Goal: Task Accomplishment & Management: Complete application form

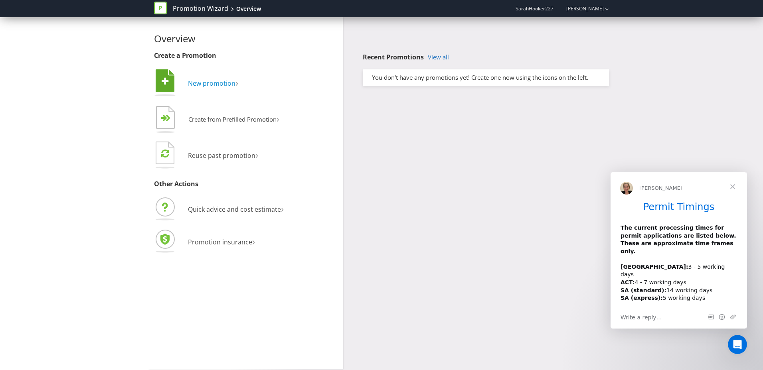
click at [218, 83] on span "New promotion" at bounding box center [212, 83] width 48 height 9
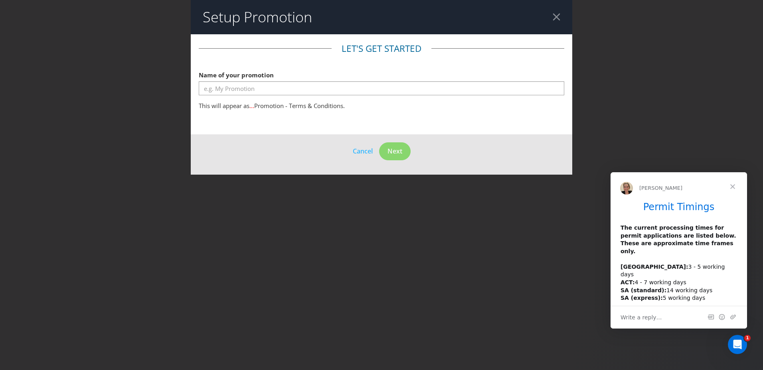
click at [731, 186] on span "Close" at bounding box center [733, 186] width 29 height 29
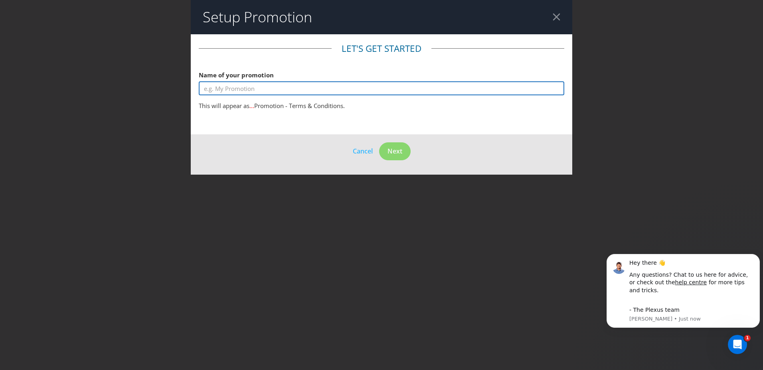
click at [236, 86] on input "text" at bounding box center [382, 88] width 366 height 14
type input "Spin to win"
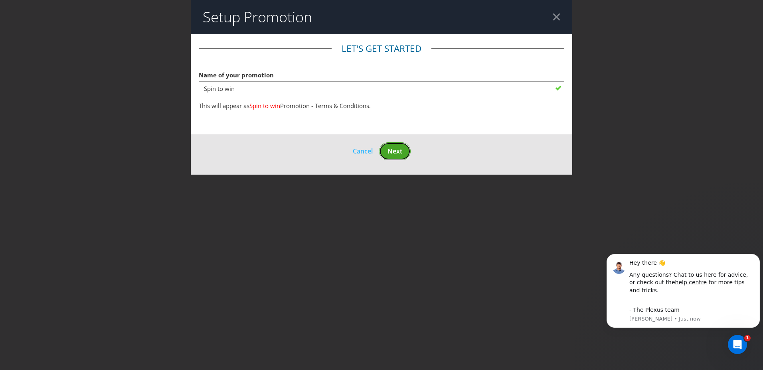
click at [394, 146] on button "Next" at bounding box center [395, 152] width 32 height 18
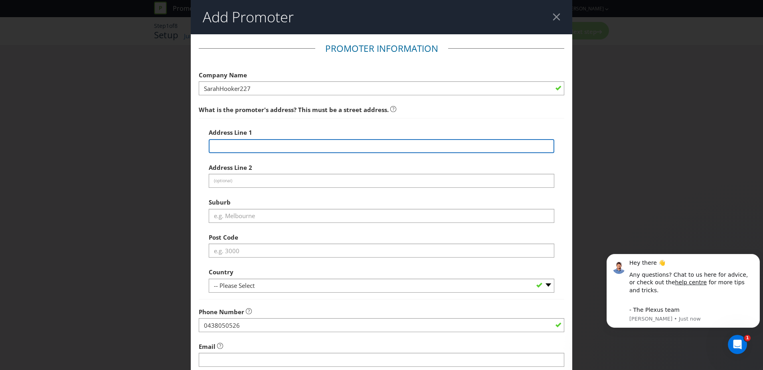
click at [325, 145] on input "text" at bounding box center [382, 146] width 346 height 14
type input "[STREET_ADDRESS]"
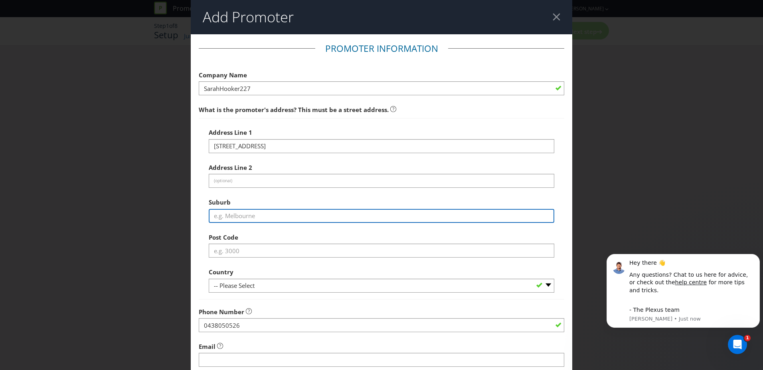
type input "Riddells Creek"
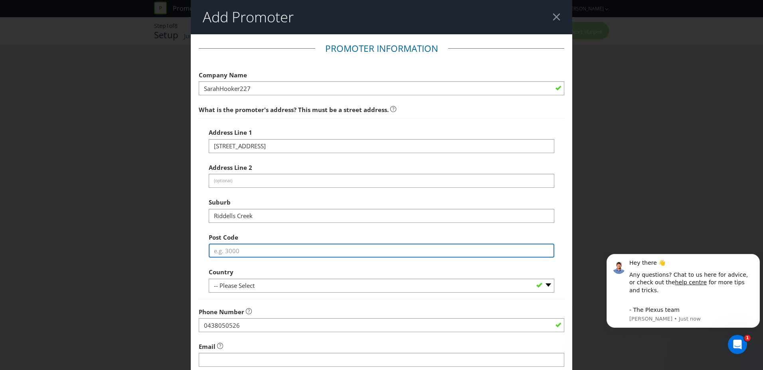
type input "[STREET_ADDRESS]"
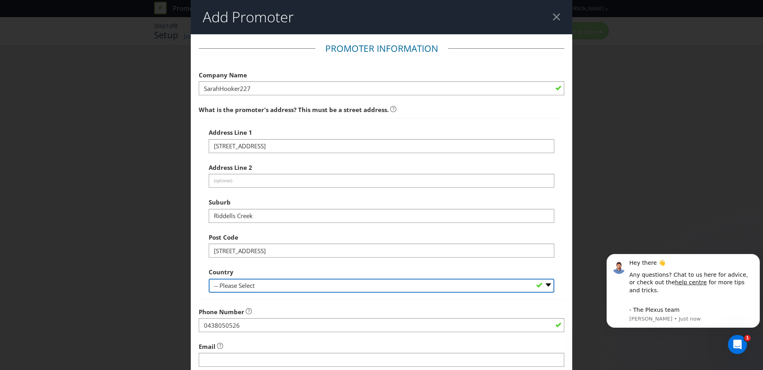
select select "AU"
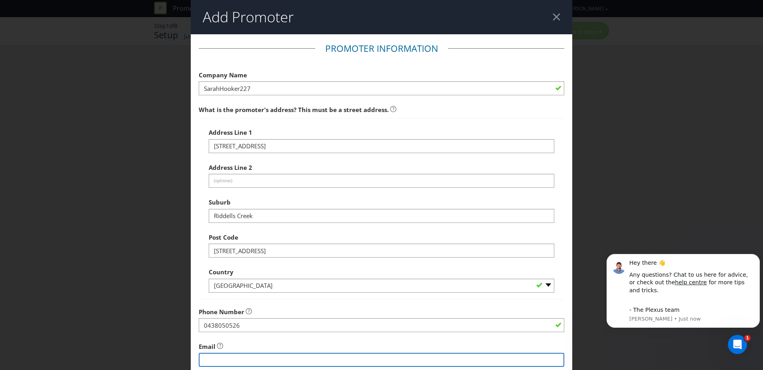
type input "[PERSON_NAME][EMAIL_ADDRESS][PERSON_NAME][DOMAIN_NAME]"
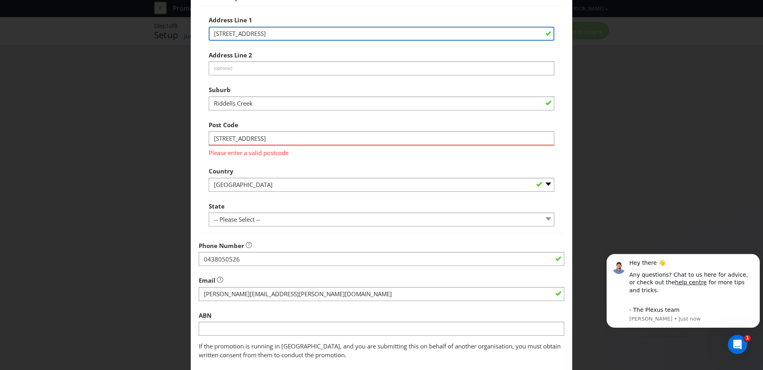
scroll to position [120, 0]
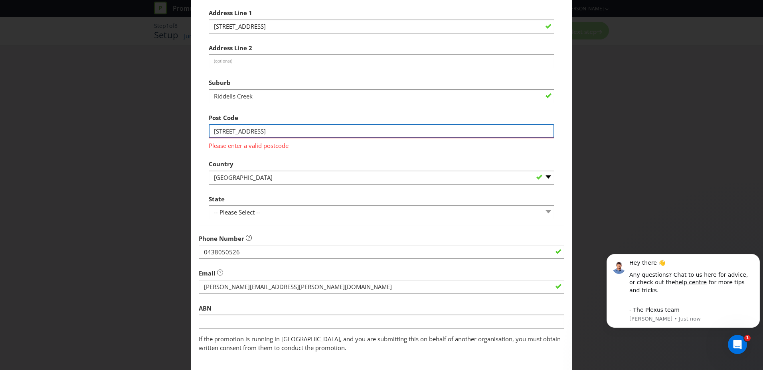
drag, startPoint x: 230, startPoint y: 132, endPoint x: 325, endPoint y: 133, distance: 95.0
click at [325, 133] on input "[STREET_ADDRESS]" at bounding box center [382, 131] width 346 height 14
type input "3431"
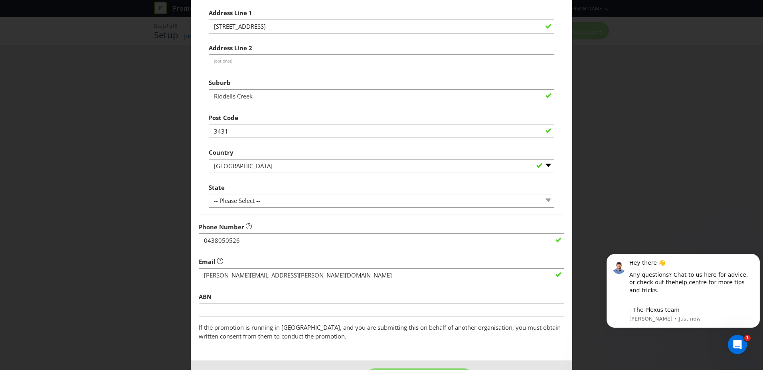
click at [390, 155] on div "Address Line 1 [STREET_ADDRESS] Address Line 2 (optional) Suburb [GEOGRAPHIC_DA…" at bounding box center [382, 107] width 346 height 204
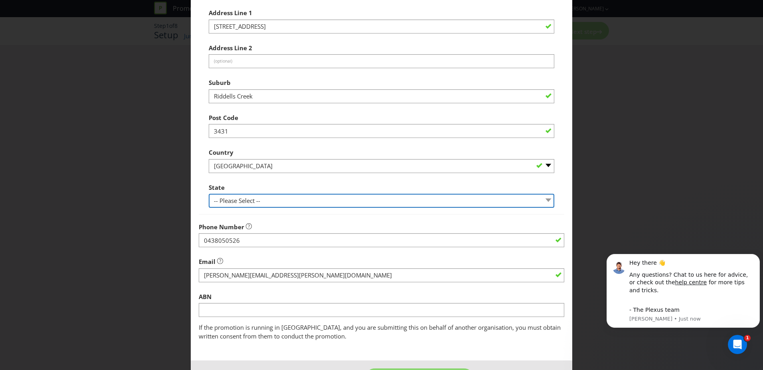
click at [316, 198] on select "-- Please Select -- [GEOGRAPHIC_DATA] [GEOGRAPHIC_DATA] [GEOGRAPHIC_DATA] [GEOG…" at bounding box center [382, 201] width 346 height 14
select select "VIC"
click at [209, 194] on select "-- Please Select -- [GEOGRAPHIC_DATA] [GEOGRAPHIC_DATA] [GEOGRAPHIC_DATA] [GEOG…" at bounding box center [382, 201] width 346 height 14
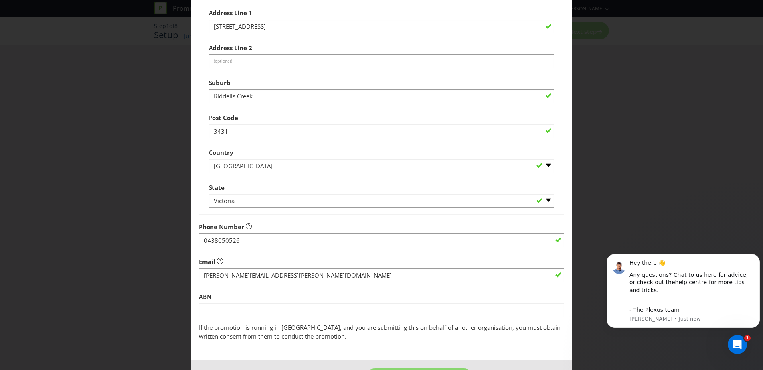
click at [292, 255] on div "Email" at bounding box center [382, 268] width 366 height 29
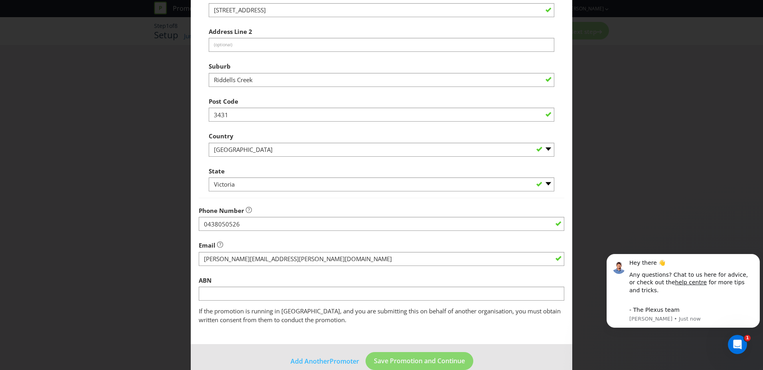
scroll to position [151, 0]
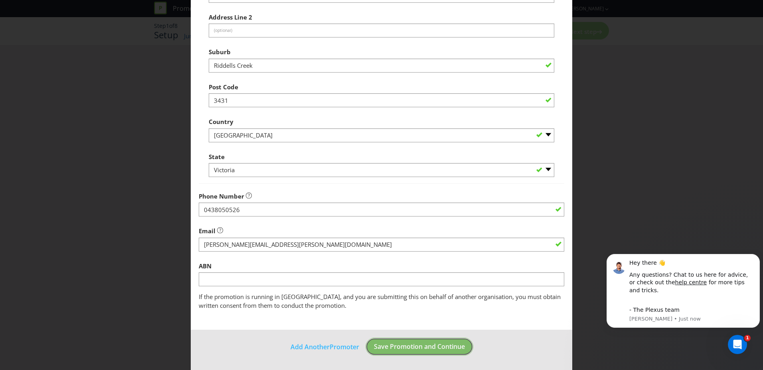
click at [419, 354] on button "Save Promotion and Continue" at bounding box center [420, 347] width 108 height 18
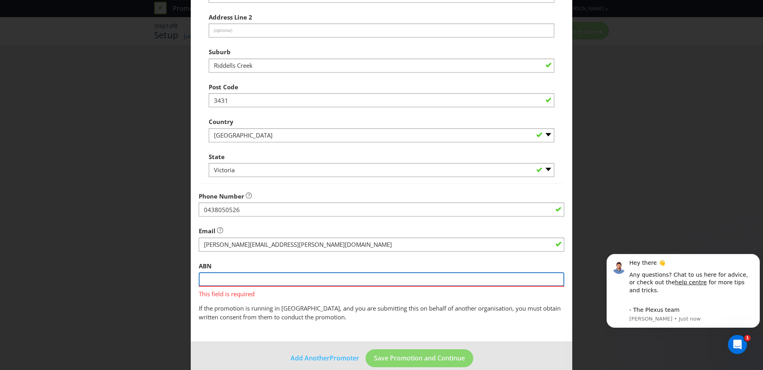
click at [238, 280] on input "text" at bounding box center [382, 280] width 366 height 14
click at [244, 283] on input "text" at bounding box center [382, 280] width 366 height 14
paste input "53 174 229 583"
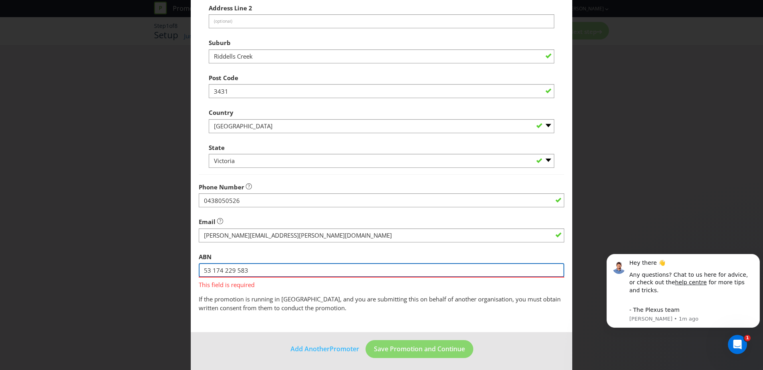
scroll to position [162, 0]
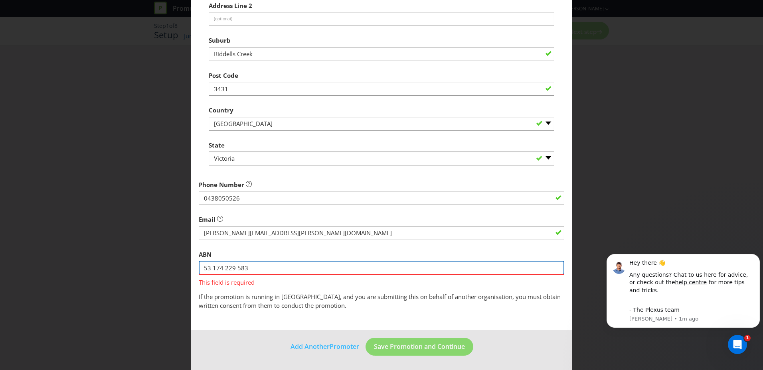
click at [234, 265] on input "53 174 229 583" at bounding box center [382, 268] width 366 height 14
type input "53174229583"
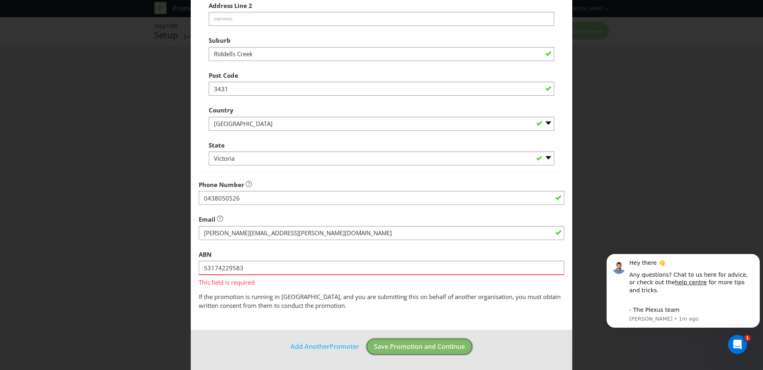
scroll to position [151, 0]
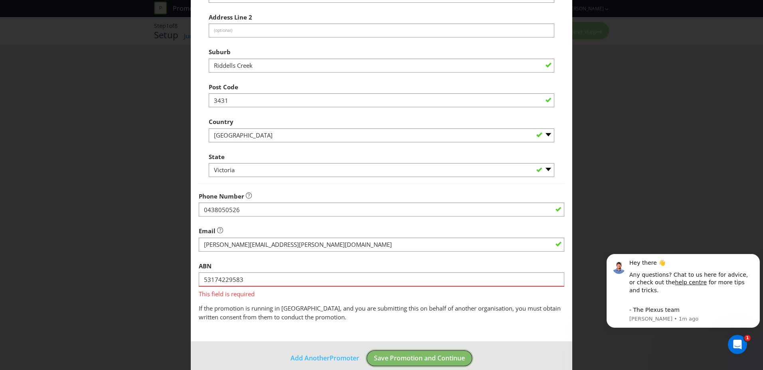
click at [424, 354] on span "Save Promotion and Continue" at bounding box center [419, 358] width 91 height 9
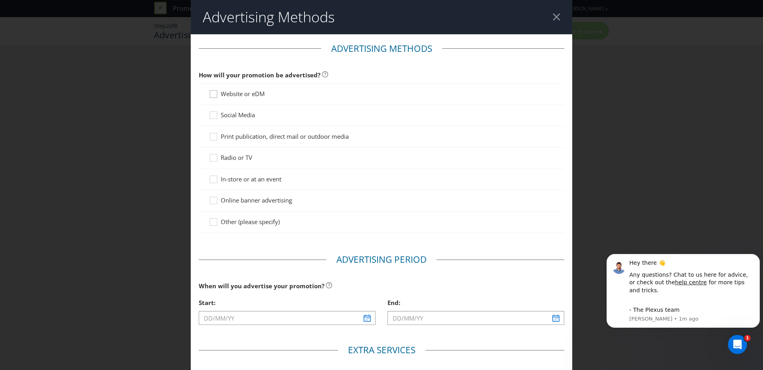
click at [212, 94] on icon at bounding box center [215, 96] width 12 height 12
click at [0, 0] on input "Website or eDM" at bounding box center [0, 0] width 0 height 0
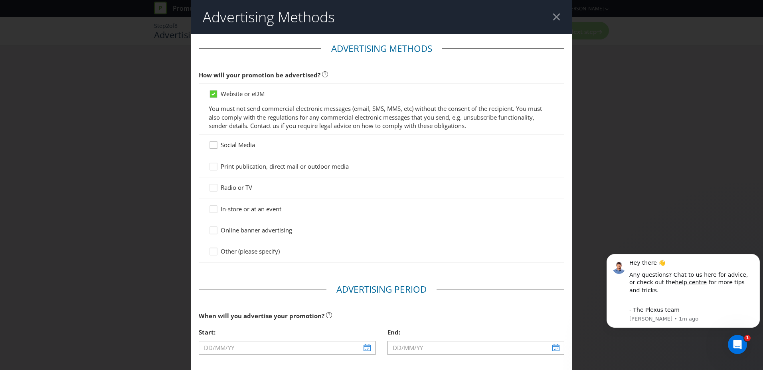
click at [211, 146] on icon at bounding box center [215, 147] width 12 height 12
click at [0, 0] on input "Social Media" at bounding box center [0, 0] width 0 height 0
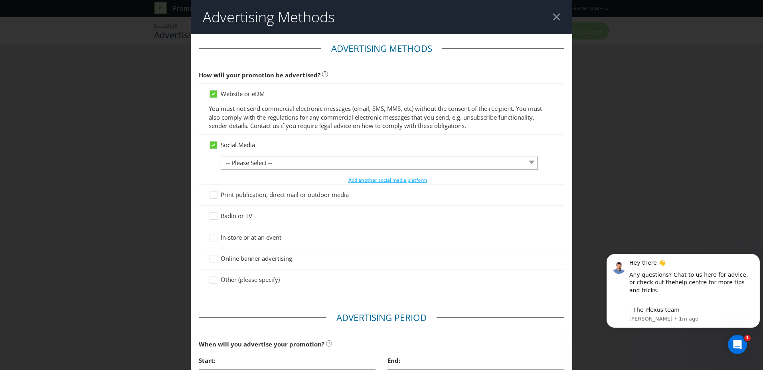
click at [253, 170] on div at bounding box center [379, 170] width 317 height 1
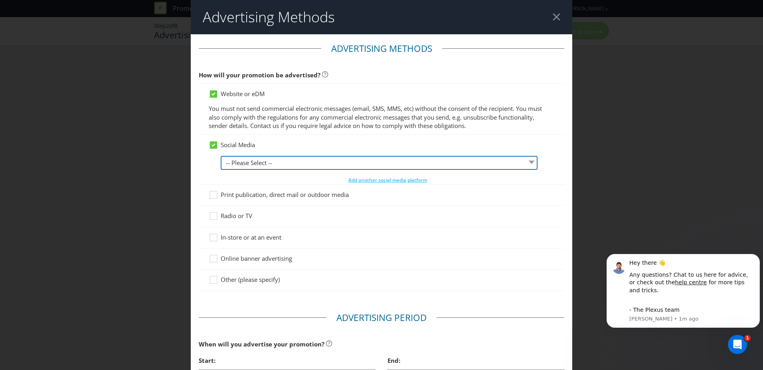
click at [253, 165] on select "-- Please Select -- Facebook X Instagram Snapchat LinkedIn Pinterest Tumblr You…" at bounding box center [379, 163] width 317 height 14
select select "FACEBOOK"
click at [221, 156] on select "-- Please Select -- Facebook X Instagram Snapchat LinkedIn Pinterest Tumblr You…" at bounding box center [379, 163] width 317 height 14
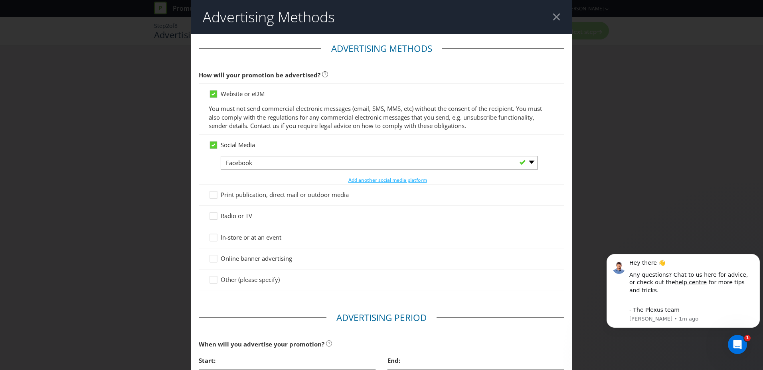
click at [564, 193] on main "Advertising Methods How will your promotion be advertised? Website or eDM You m…" at bounding box center [382, 287] width 382 height 507
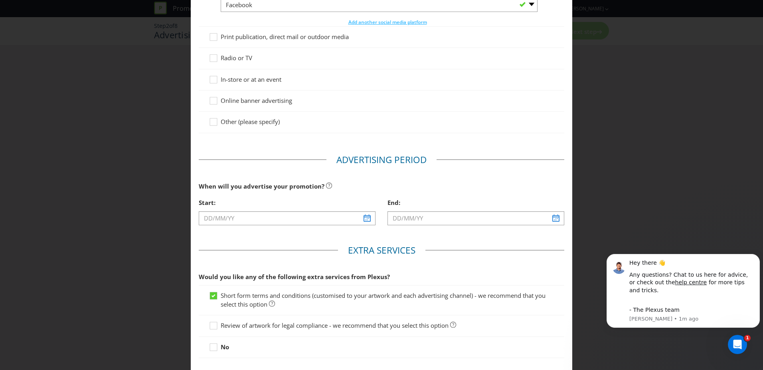
scroll to position [160, 0]
click at [212, 77] on div at bounding box center [214, 75] width 4 height 4
click at [0, 0] on input "In-store or at an event" at bounding box center [0, 0] width 0 height 0
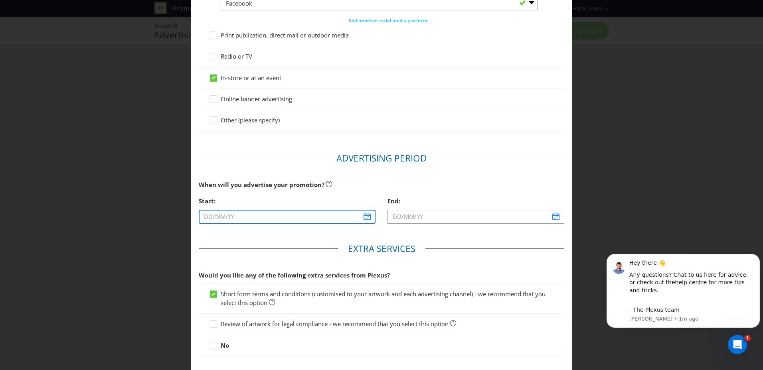
click at [253, 216] on input "text" at bounding box center [287, 217] width 177 height 14
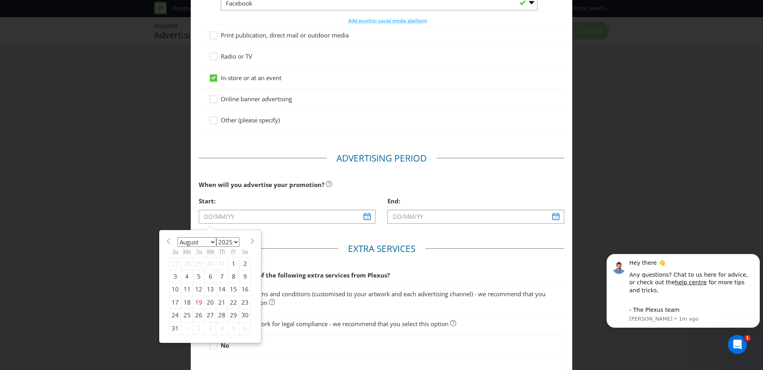
click at [242, 300] on div "23" at bounding box center [246, 302] width 12 height 13
type input "[DATE]"
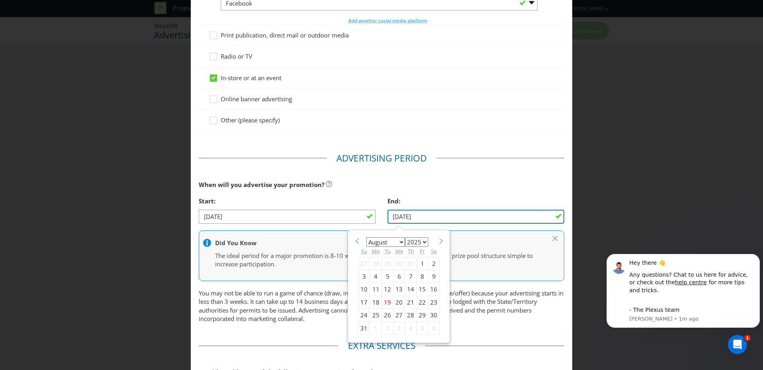
click at [424, 219] on input "[DATE]" at bounding box center [476, 217] width 177 height 14
click at [397, 242] on select "January February March April May June July August September October November De…" at bounding box center [385, 243] width 39 height 10
select select "9"
click at [366, 238] on select "January February March April May June July August September October November De…" at bounding box center [385, 243] width 39 height 10
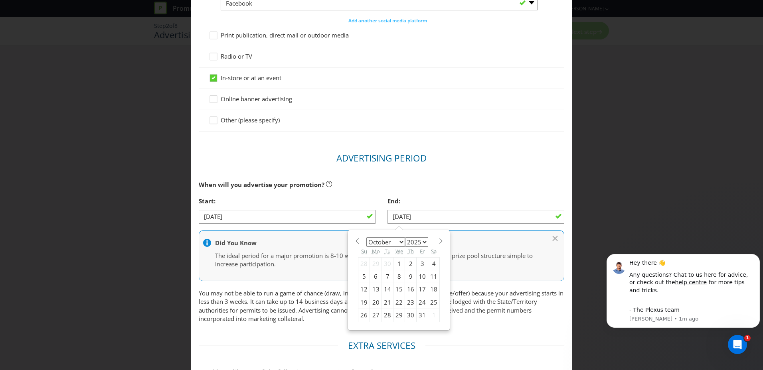
click at [429, 289] on div "18" at bounding box center [434, 289] width 12 height 13
type input "[DATE]"
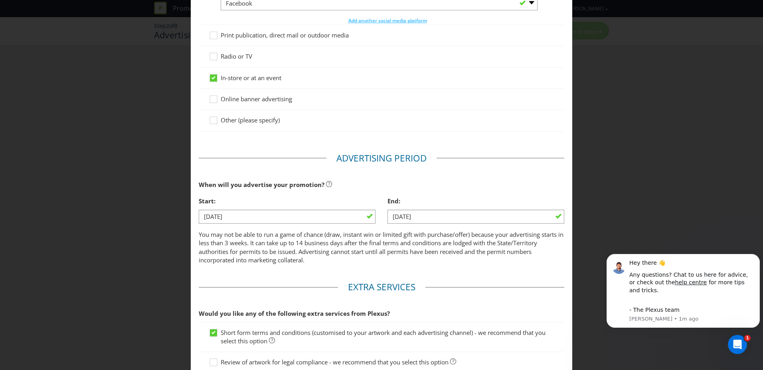
click at [307, 255] on p "You may not be able to run a game of chance (draw, instant win or limited gift …" at bounding box center [382, 248] width 366 height 34
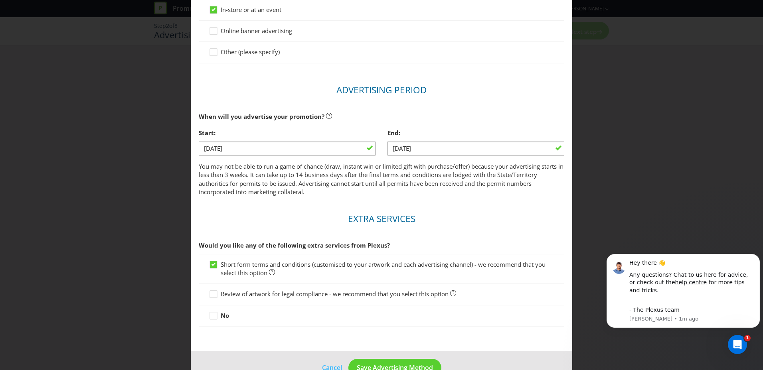
scroll to position [249, 0]
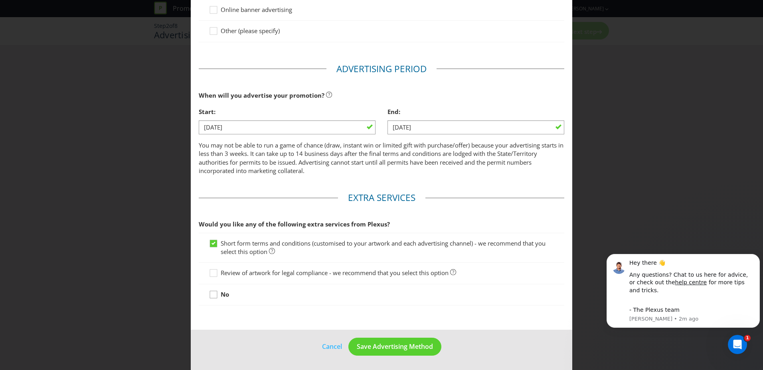
click at [212, 295] on icon at bounding box center [215, 297] width 12 height 12
click at [0, 0] on input "No" at bounding box center [0, 0] width 0 height 0
click at [379, 346] on span "Save Advertising Method" at bounding box center [395, 347] width 76 height 9
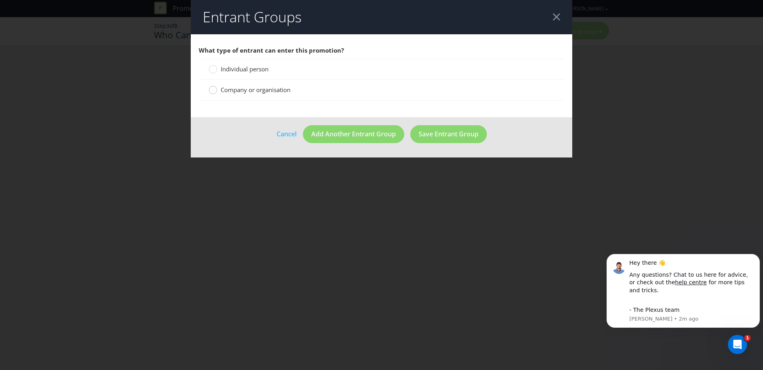
click at [212, 90] on circle at bounding box center [213, 90] width 8 height 8
click at [0, 0] on input "Company or organisation" at bounding box center [0, 0] width 0 height 0
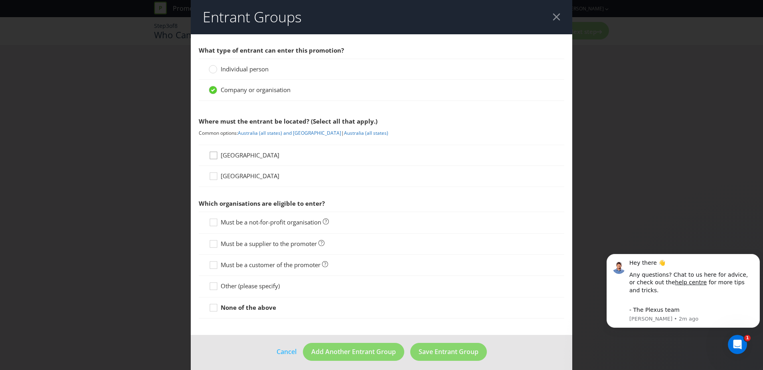
click at [212, 151] on div at bounding box center [214, 153] width 4 height 4
click at [0, 0] on input "[GEOGRAPHIC_DATA]" at bounding box center [0, 0] width 0 height 0
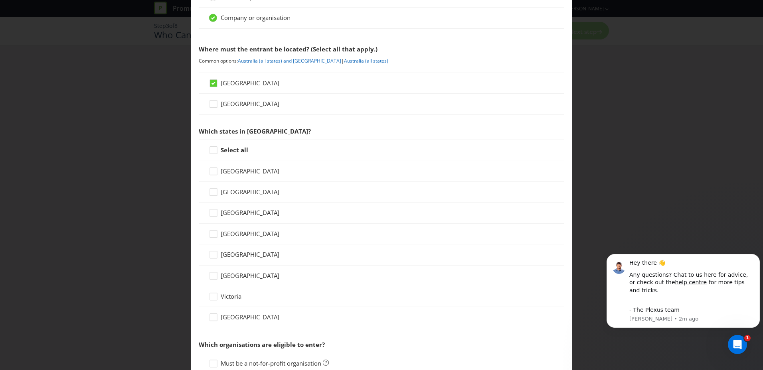
scroll to position [80, 0]
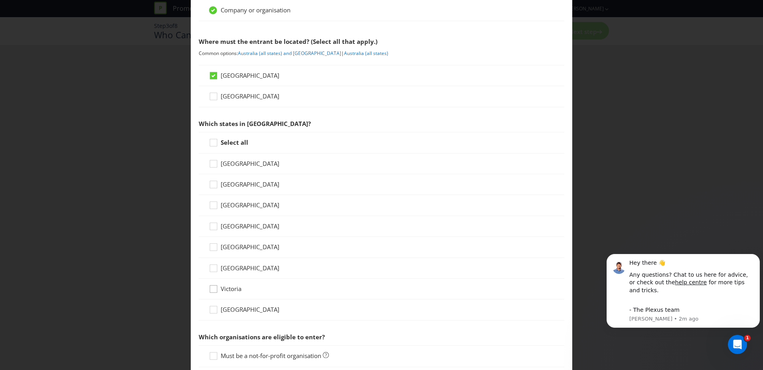
click at [211, 291] on icon at bounding box center [215, 291] width 12 height 12
click at [0, 0] on input "Victoria" at bounding box center [0, 0] width 0 height 0
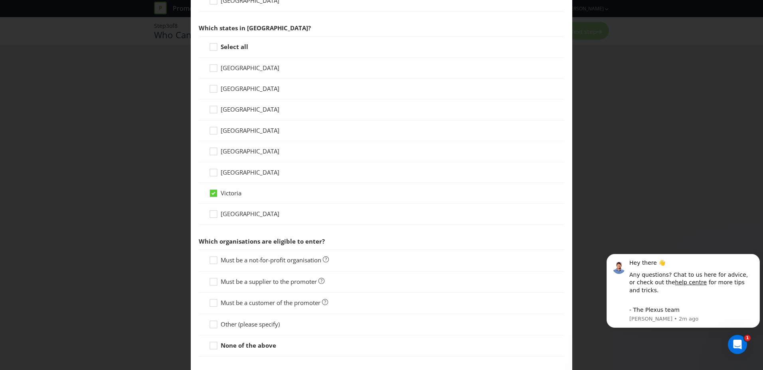
scroll to position [219, 0]
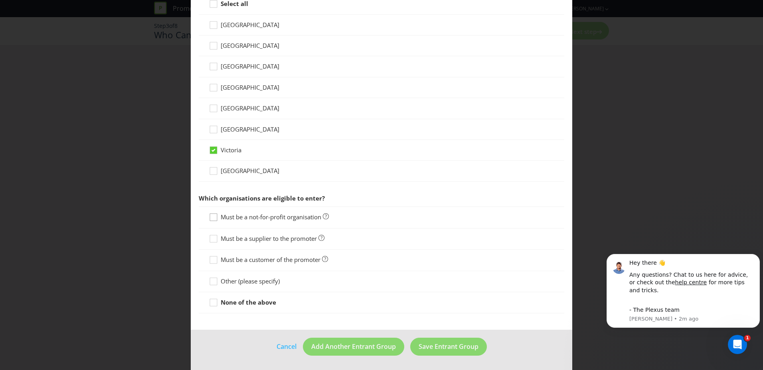
click at [212, 217] on div at bounding box center [214, 215] width 4 height 4
click at [0, 0] on input "Must be a not-for-profit organisation" at bounding box center [0, 0] width 0 height 0
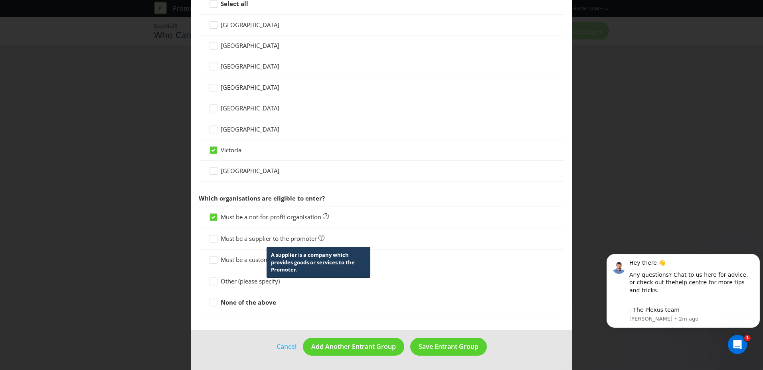
click at [320, 238] on icon at bounding box center [322, 238] width 6 height 6
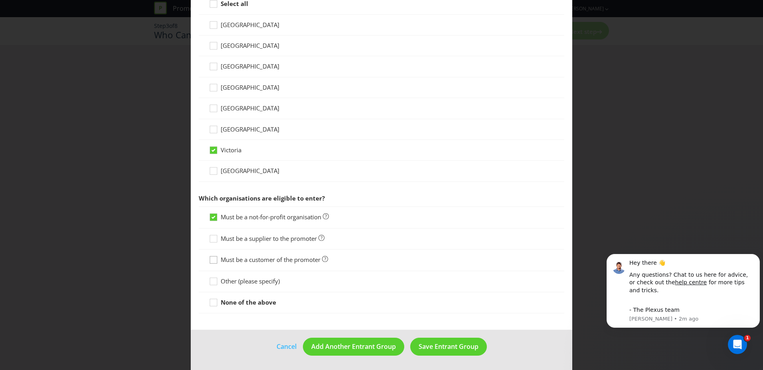
click at [212, 260] on icon at bounding box center [215, 262] width 12 height 12
click at [0, 0] on input "Must be a customer of the promoter" at bounding box center [0, 0] width 0 height 0
click at [212, 281] on div at bounding box center [214, 279] width 4 height 4
click at [0, 0] on input "Other (please specify)" at bounding box center [0, 0] width 0 height 0
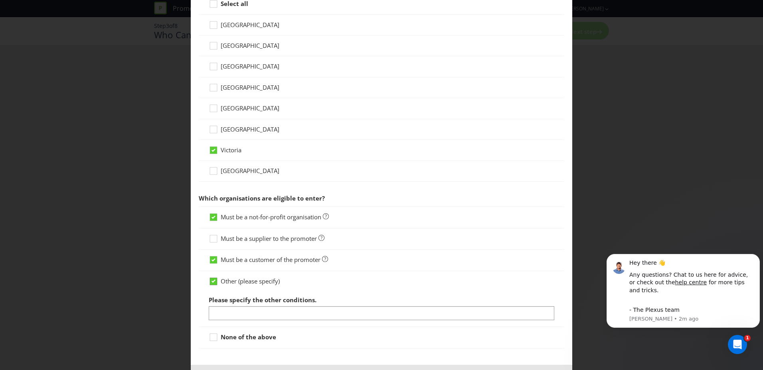
click at [212, 281] on icon at bounding box center [214, 281] width 4 height 3
click at [0, 0] on input "Other (please specify)" at bounding box center [0, 0] width 0 height 0
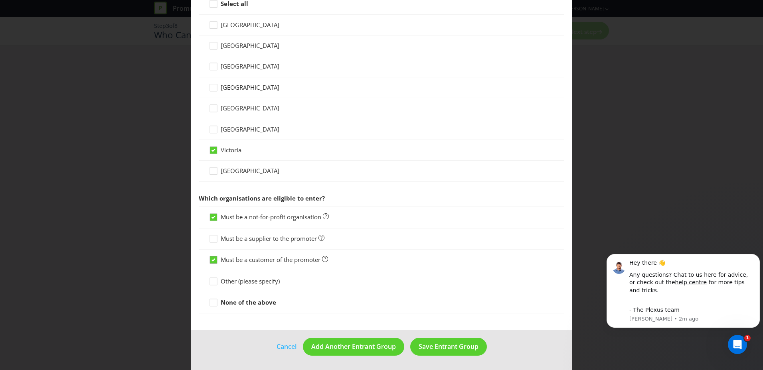
click at [214, 260] on icon at bounding box center [214, 260] width 4 height 3
click at [0, 0] on input "Must be a customer of the promoter" at bounding box center [0, 0] width 0 height 0
click at [450, 346] on span "Save Entrant Group" at bounding box center [449, 347] width 60 height 9
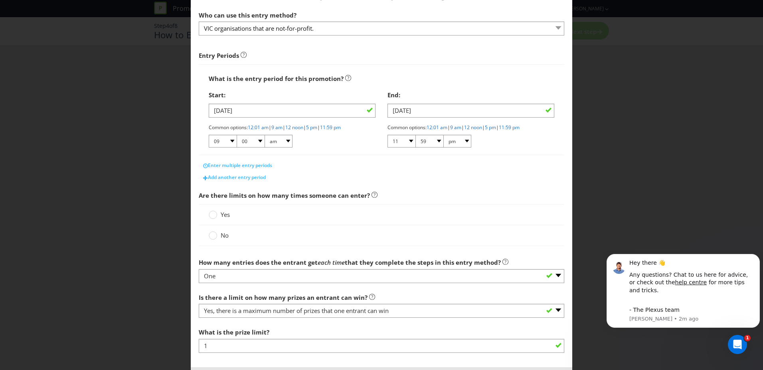
scroll to position [119, 0]
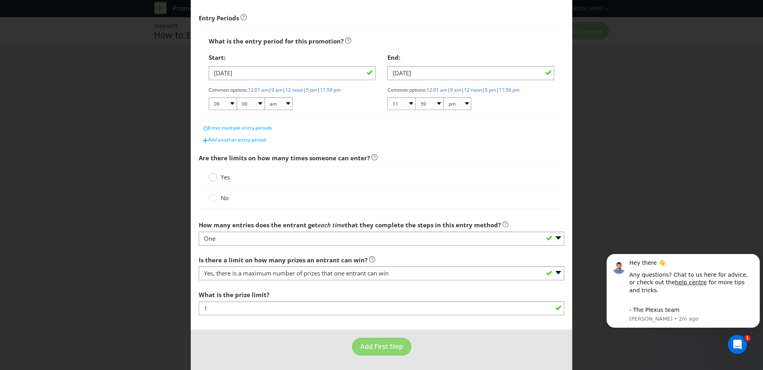
click at [211, 176] on div at bounding box center [213, 175] width 4 height 4
click at [0, 0] on input "Yes" at bounding box center [0, 0] width 0 height 0
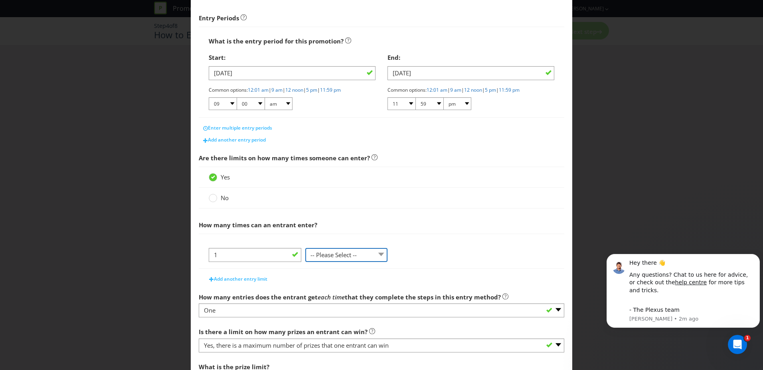
click at [373, 254] on select "-- Please Select -- per person per day per purchase per transaction Other (plea…" at bounding box center [346, 255] width 82 height 14
select select "PER_DAY"
click at [305, 248] on select "-- Please Select -- per person per day per purchase per transaction Other (plea…" at bounding box center [346, 255] width 82 height 14
click at [370, 279] on div "Add another entry limit" at bounding box center [382, 277] width 366 height 16
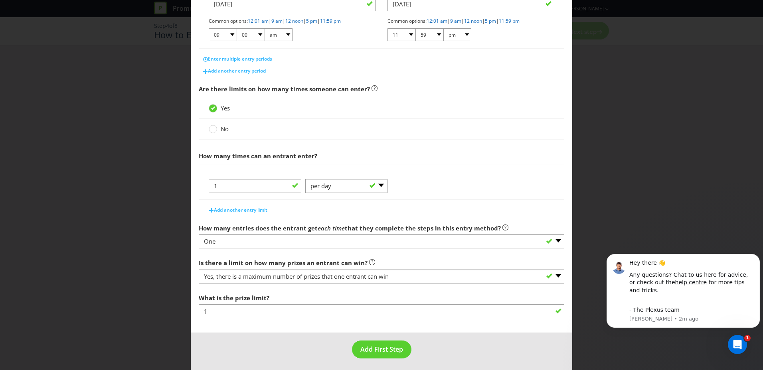
scroll to position [191, 0]
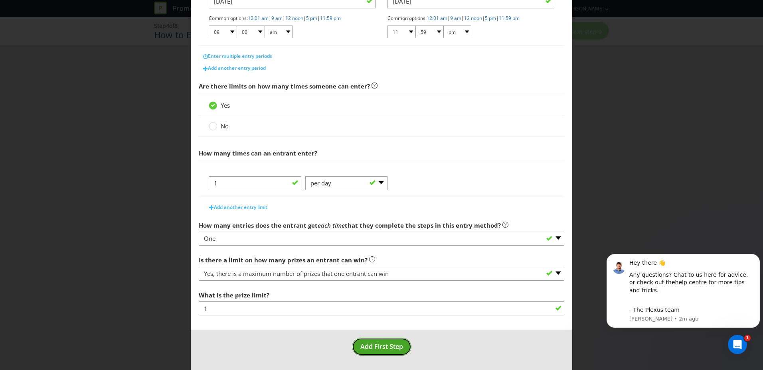
click at [378, 348] on span "Add First Step" at bounding box center [382, 347] width 43 height 9
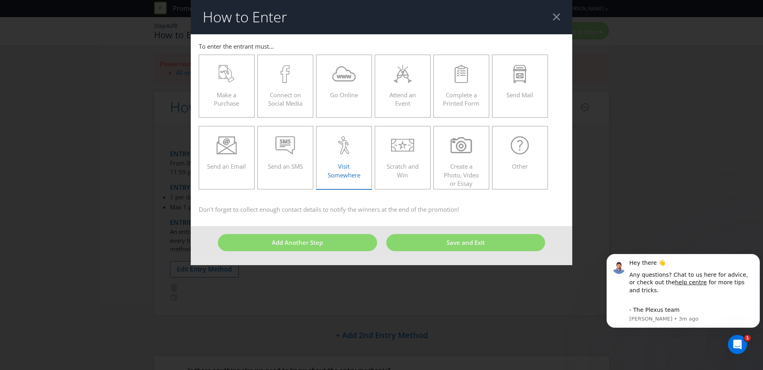
click at [344, 149] on icon at bounding box center [344, 146] width 14 height 18
click at [0, 0] on input "Visit Somewhere" at bounding box center [0, 0] width 0 height 0
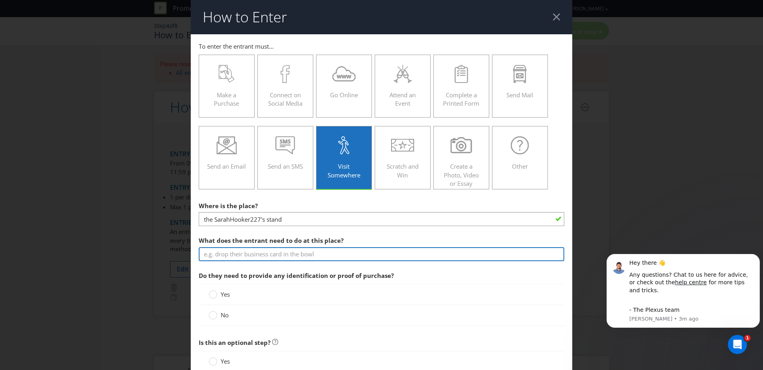
click at [311, 256] on input "text" at bounding box center [382, 255] width 366 height 14
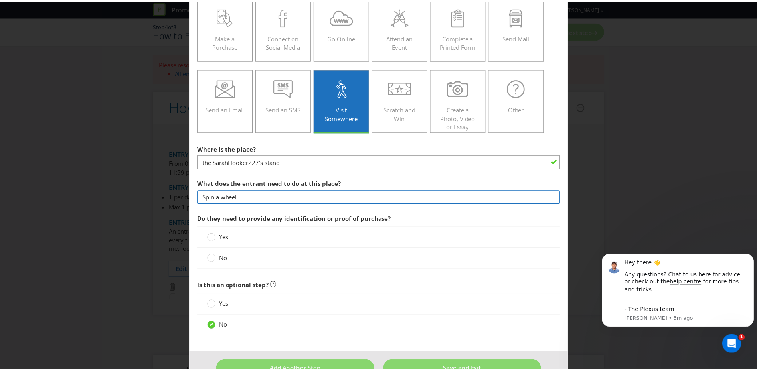
scroll to position [79, 0]
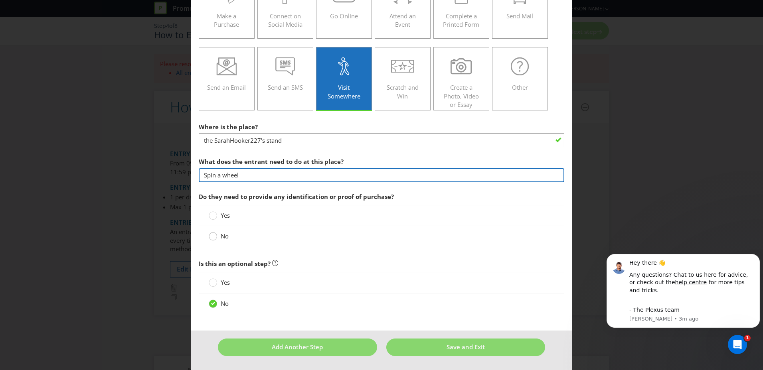
type input "Spin a wheel"
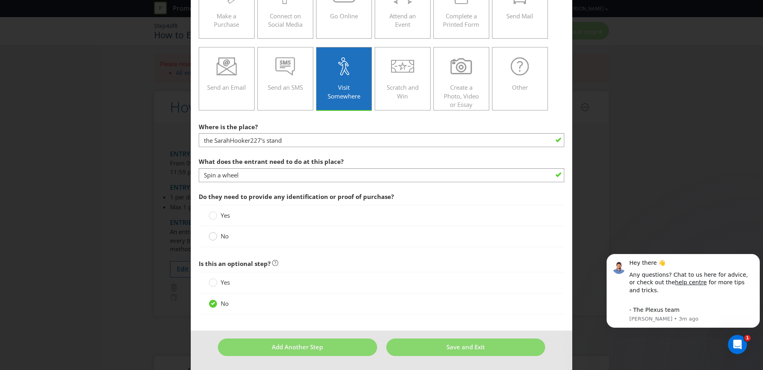
click at [210, 238] on circle at bounding box center [213, 237] width 8 height 8
click at [0, 0] on input "No" at bounding box center [0, 0] width 0 height 0
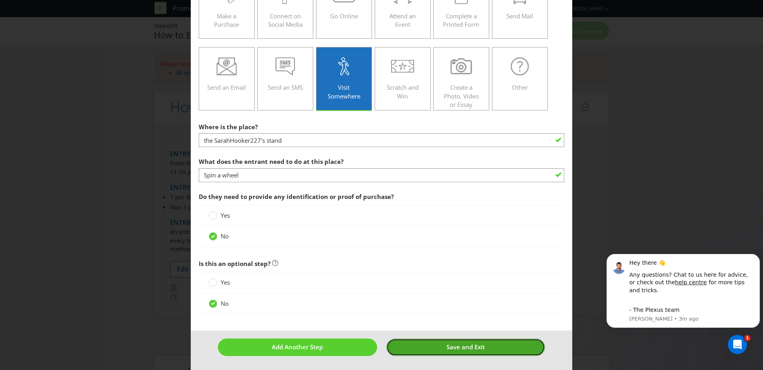
click at [465, 348] on span "Save and Exit" at bounding box center [466, 347] width 38 height 8
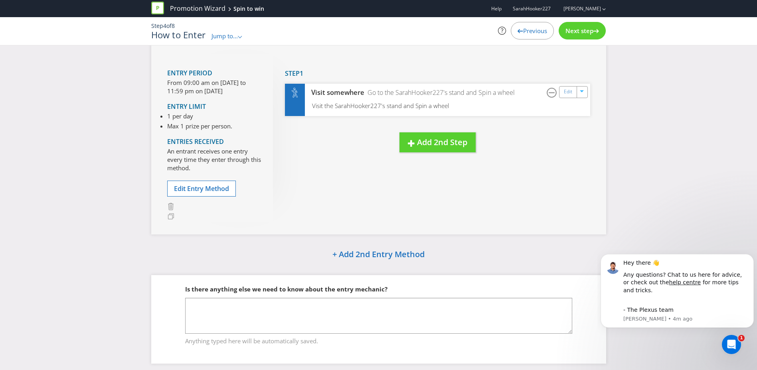
scroll to position [59, 0]
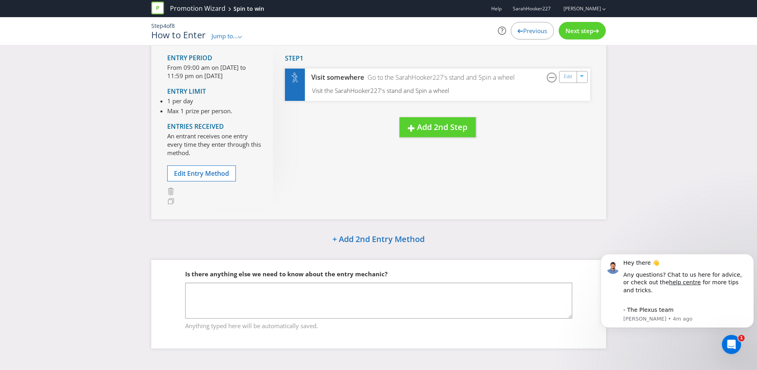
click at [578, 30] on span "Next step" at bounding box center [580, 31] width 28 height 8
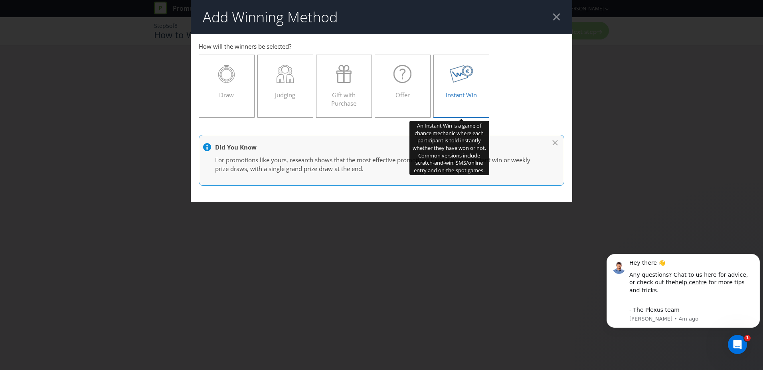
click at [464, 82] on icon at bounding box center [462, 74] width 24 height 18
click at [0, 0] on input "Instant Win" at bounding box center [0, 0] width 0 height 0
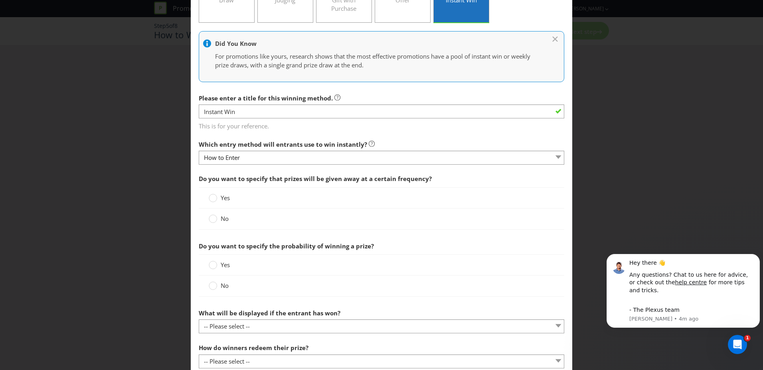
scroll to position [120, 0]
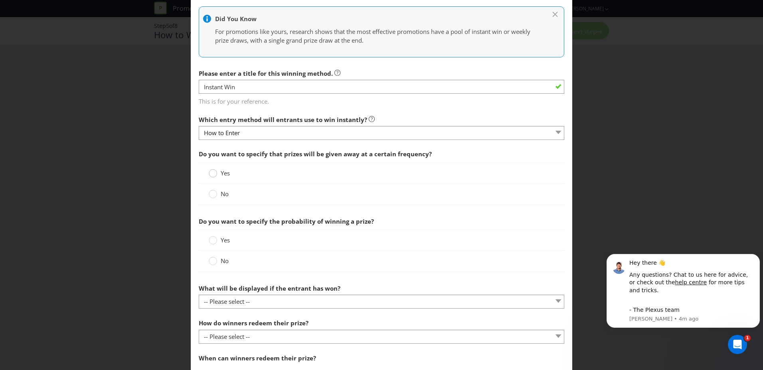
click at [212, 173] on circle at bounding box center [213, 174] width 8 height 8
click at [0, 0] on input "Yes" at bounding box center [0, 0] width 0 height 0
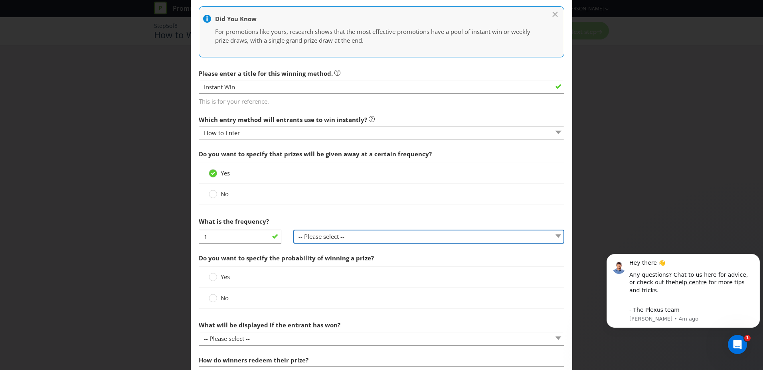
click at [350, 241] on select "-- Please select -- per hour per day per week per month other (please specify)" at bounding box center [428, 237] width 271 height 14
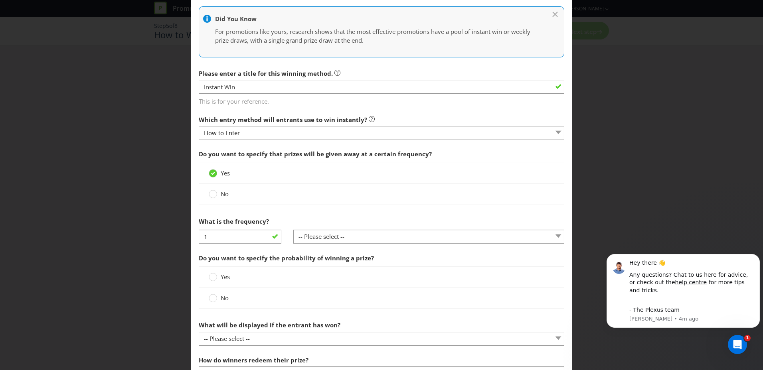
click at [206, 194] on div "No" at bounding box center [382, 194] width 366 height 21
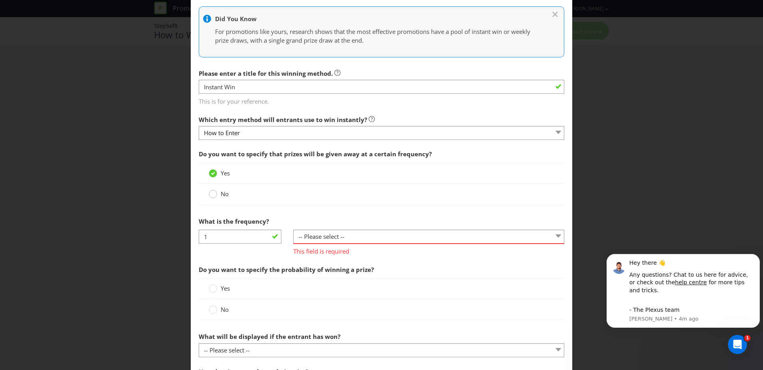
click at [213, 194] on div at bounding box center [213, 192] width 4 height 4
click at [0, 0] on input "No" at bounding box center [0, 0] width 0 height 0
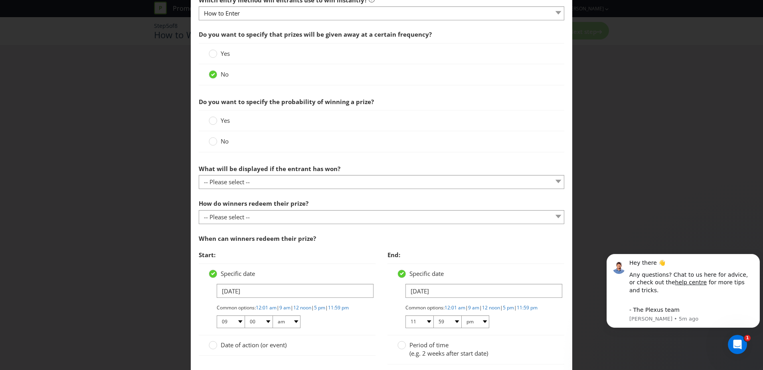
scroll to position [200, 0]
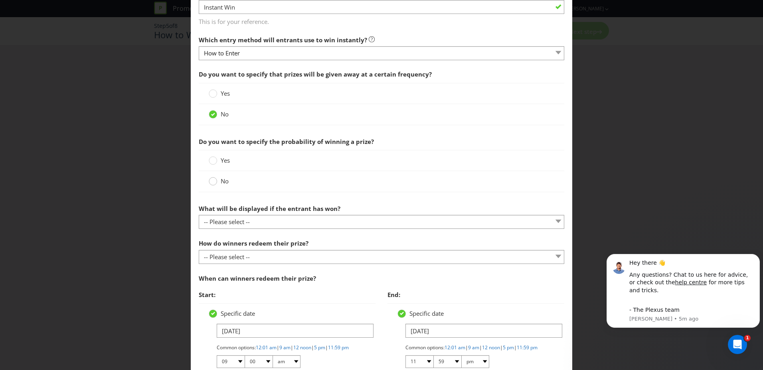
click at [211, 182] on circle at bounding box center [213, 182] width 8 height 8
click at [0, 0] on input "No" at bounding box center [0, 0] width 0 height 0
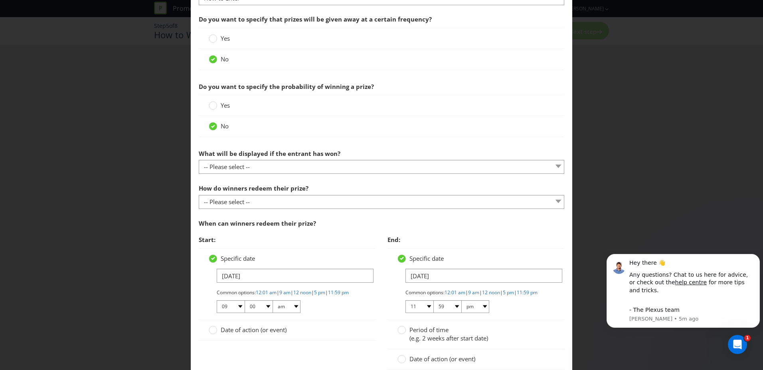
scroll to position [279, 0]
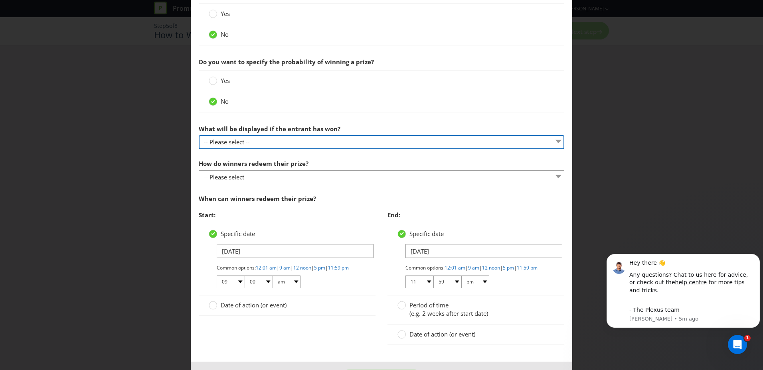
click at [233, 141] on select "-- Please select -- The winner will be notified as appropriate for the entry me…" at bounding box center [382, 142] width 366 height 14
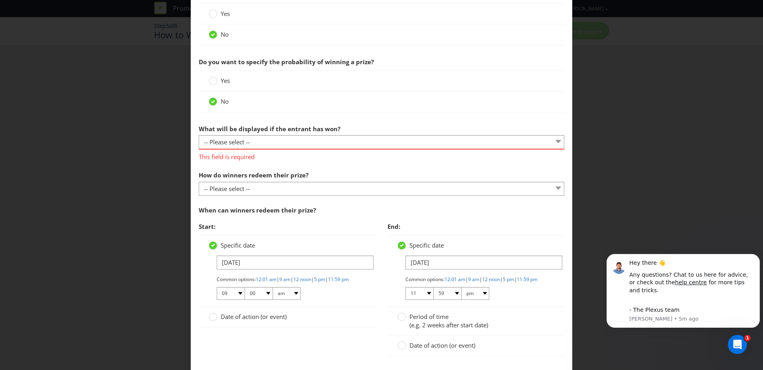
click at [398, 127] on div "What will be displayed if the entrant has won? -- Please select -- The winner w…" at bounding box center [382, 141] width 366 height 40
drag, startPoint x: 315, startPoint y: 139, endPoint x: 315, endPoint y: 143, distance: 4.5
click at [315, 139] on select "-- Please select -- The winner will be notified as appropriate for the entry me…" at bounding box center [382, 142] width 366 height 14
select select "OTHER"
click at [199, 135] on select "-- Please select -- The winner will be notified as appropriate for the entry me…" at bounding box center [382, 142] width 366 height 14
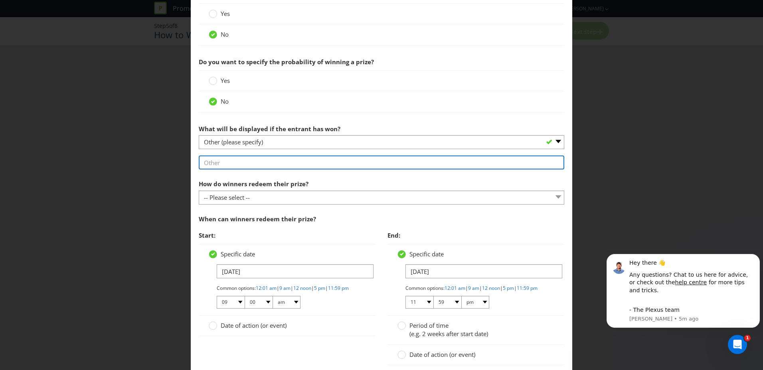
click at [231, 163] on input "text" at bounding box center [382, 163] width 366 height 14
type input "Wheel will stop on a voucher prize"
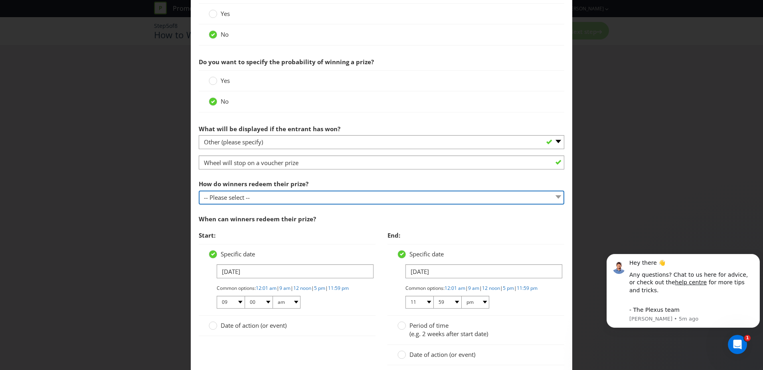
click at [248, 200] on select "-- Please select -- Present winning message to venue staff Follow instructions …" at bounding box center [382, 198] width 366 height 14
select select "INSTRUCTIONS"
click at [199, 191] on select "-- Please select -- Present winning message to venue staff Follow instructions …" at bounding box center [382, 198] width 366 height 14
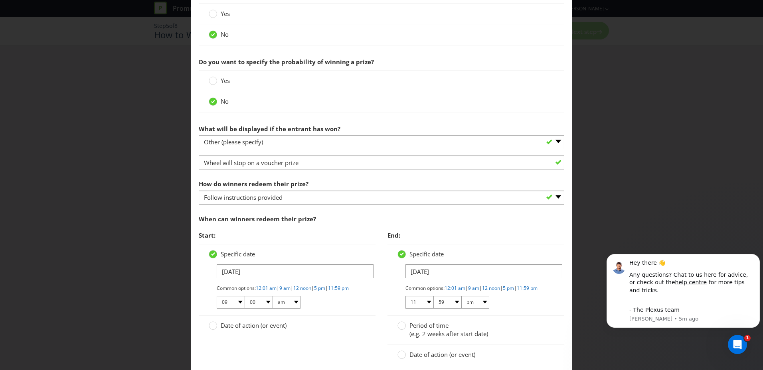
click at [253, 235] on span "Start:" at bounding box center [287, 236] width 177 height 16
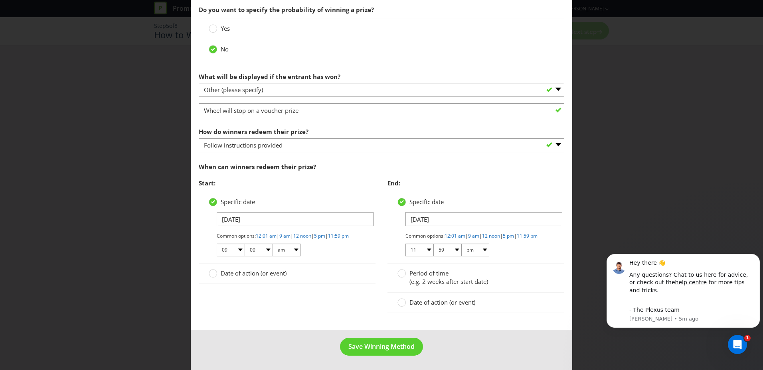
scroll to position [339, 0]
click at [426, 217] on input "[DATE]" at bounding box center [484, 219] width 157 height 14
click at [409, 240] on select "January February March April May June July August September October November De…" at bounding box center [395, 245] width 39 height 10
select select "10"
click at [376, 240] on select "January February March April May June July August September October November De…" at bounding box center [395, 245] width 39 height 10
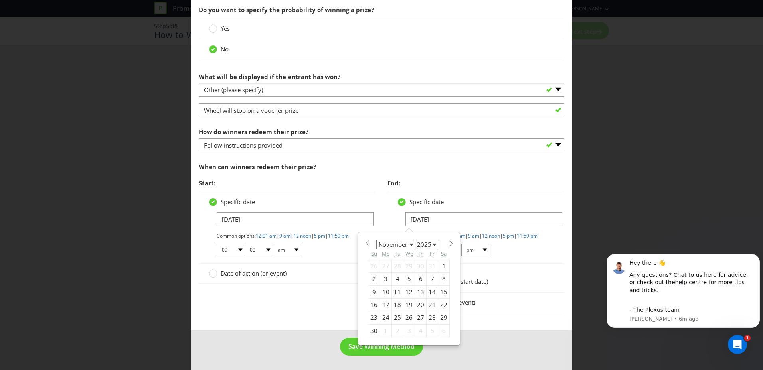
click at [439, 273] on div "8" at bounding box center [444, 279] width 12 height 13
type input "[DATE]"
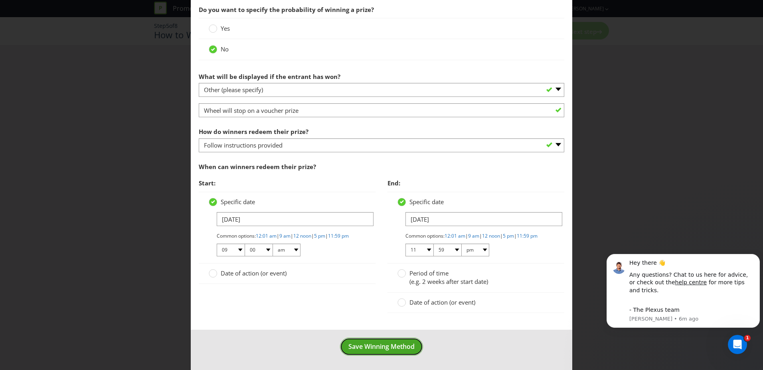
click at [370, 343] on span "Save Winning Method" at bounding box center [382, 347] width 66 height 9
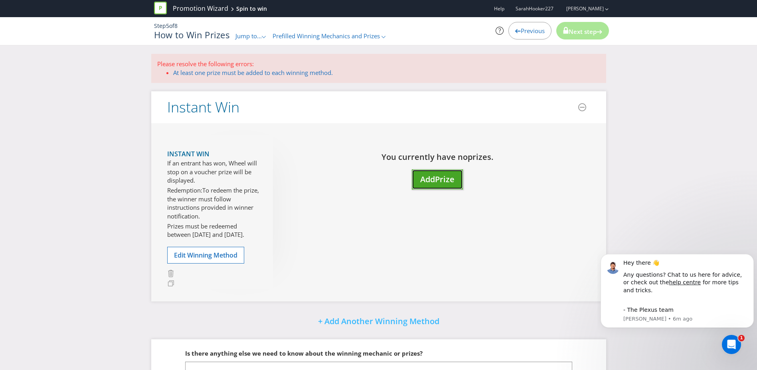
click at [434, 178] on span "Add" at bounding box center [427, 179] width 15 height 11
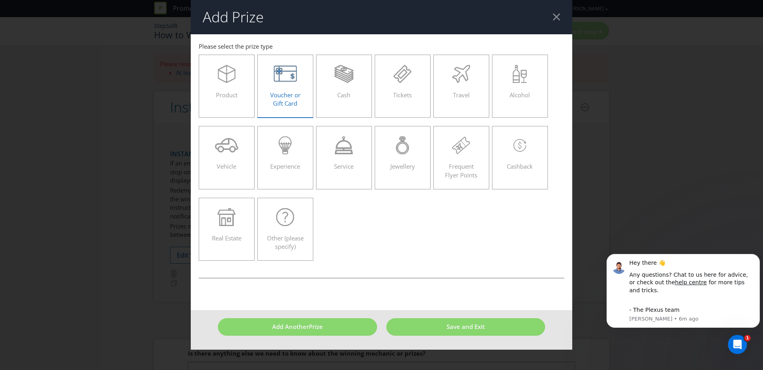
click at [290, 82] on icon at bounding box center [286, 74] width 24 height 18
click at [0, 0] on input "Voucher or Gift Card" at bounding box center [0, 0] width 0 height 0
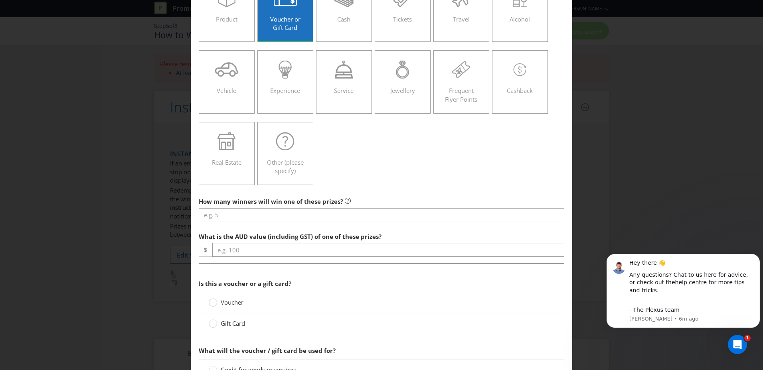
scroll to position [120, 0]
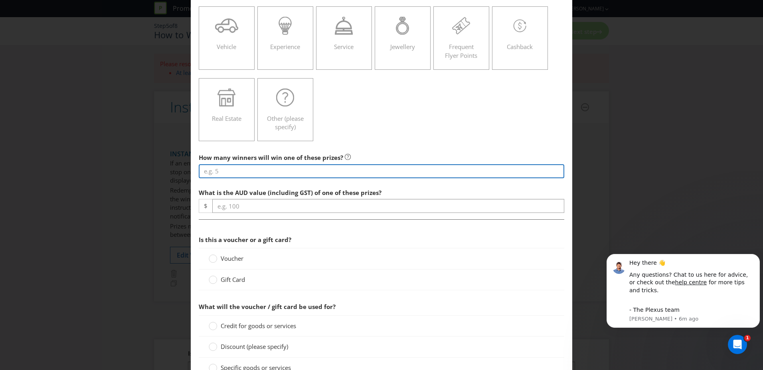
click at [230, 171] on input "number" at bounding box center [382, 171] width 366 height 14
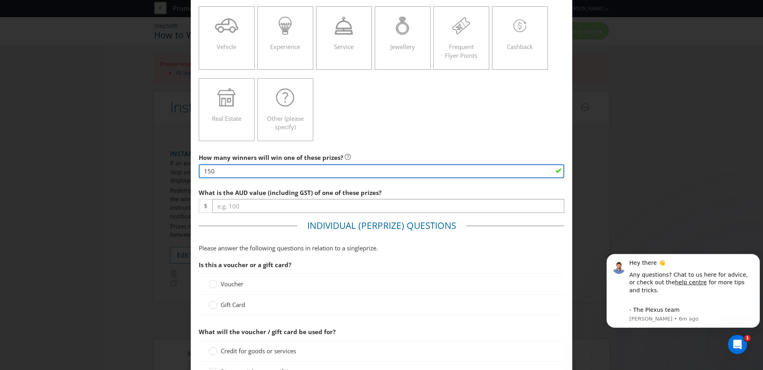
type input "150"
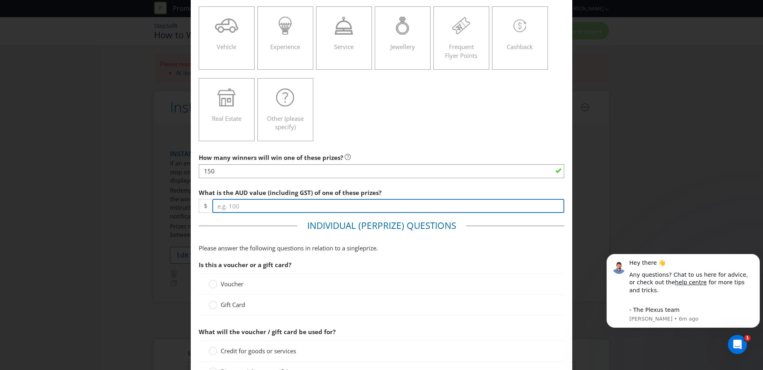
click at [254, 207] on input "number" at bounding box center [388, 206] width 352 height 14
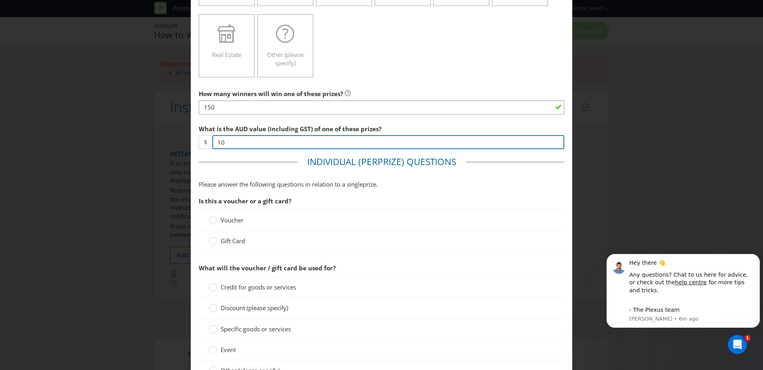
scroll to position [240, 0]
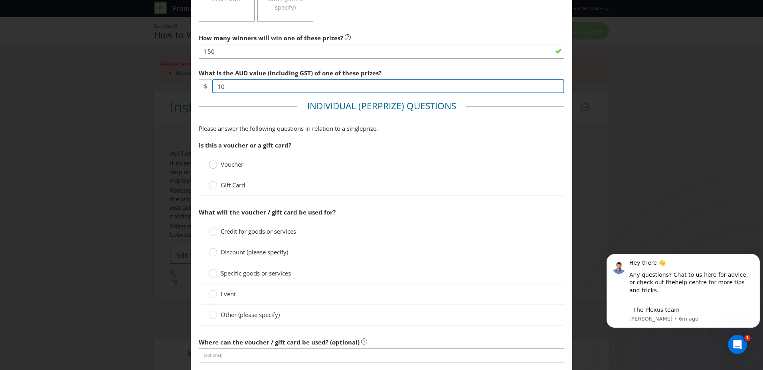
type input "10"
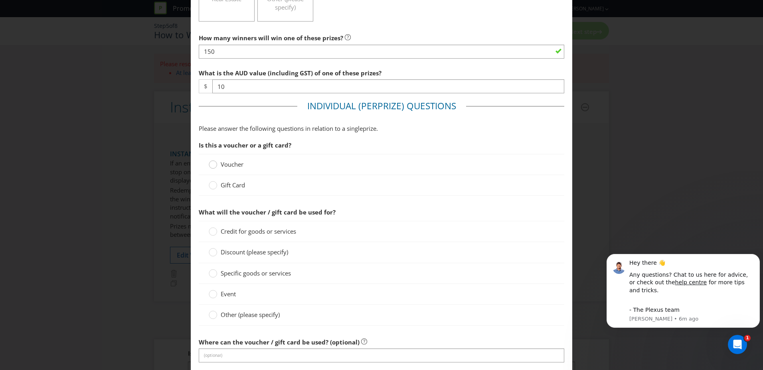
click at [212, 168] on circle at bounding box center [213, 164] width 8 height 8
click at [0, 0] on input "Voucher" at bounding box center [0, 0] width 0 height 0
click at [211, 230] on div at bounding box center [213, 229] width 4 height 4
click at [0, 0] on input "$ 10 credit for any goods or services" at bounding box center [0, 0] width 0 height 0
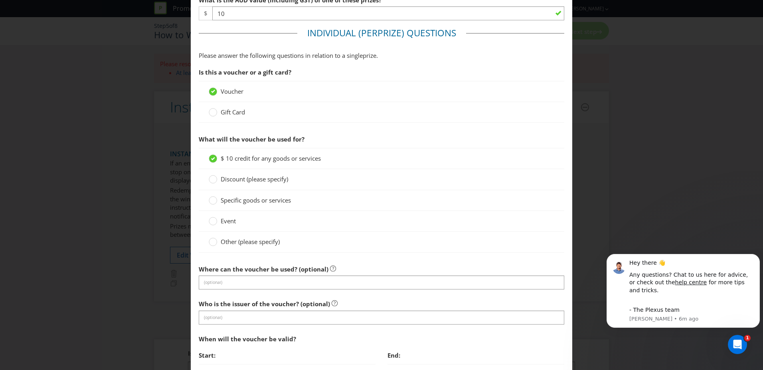
scroll to position [319, 0]
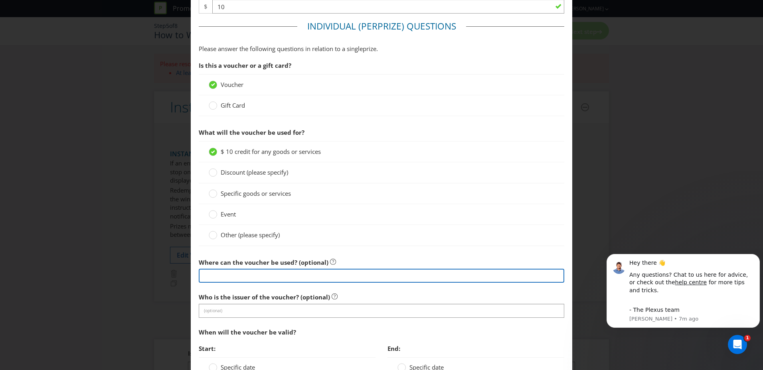
click at [297, 274] on input "text" at bounding box center [382, 276] width 366 height 14
type input "Participating stores"
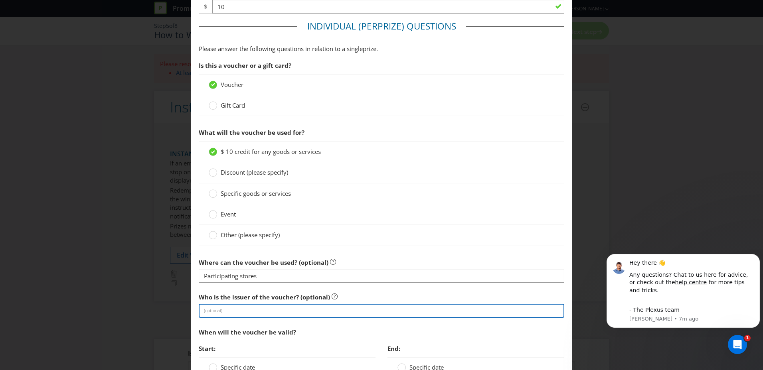
click at [295, 309] on input "text" at bounding box center [382, 311] width 366 height 14
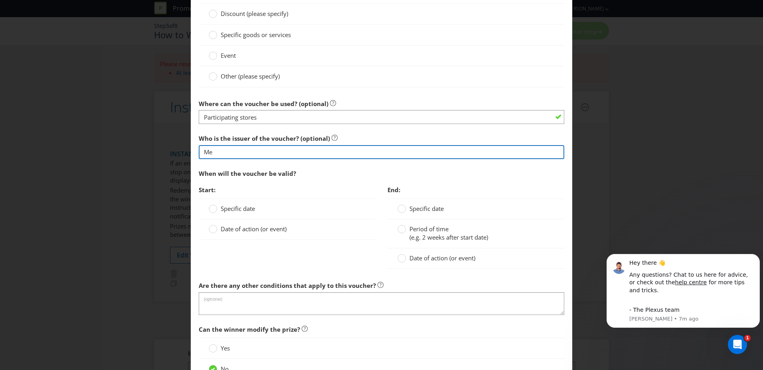
scroll to position [479, 0]
type input "Me"
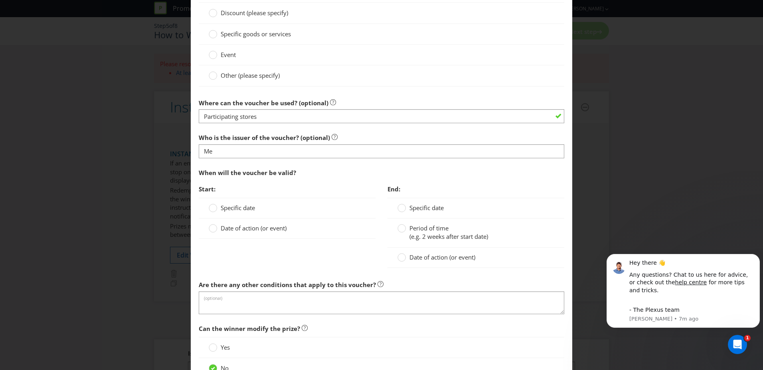
click at [206, 209] on div "Specific date" at bounding box center [287, 208] width 177 height 21
click at [212, 209] on circle at bounding box center [213, 208] width 8 height 8
click at [0, 0] on input "Specific date" at bounding box center [0, 0] width 0 height 0
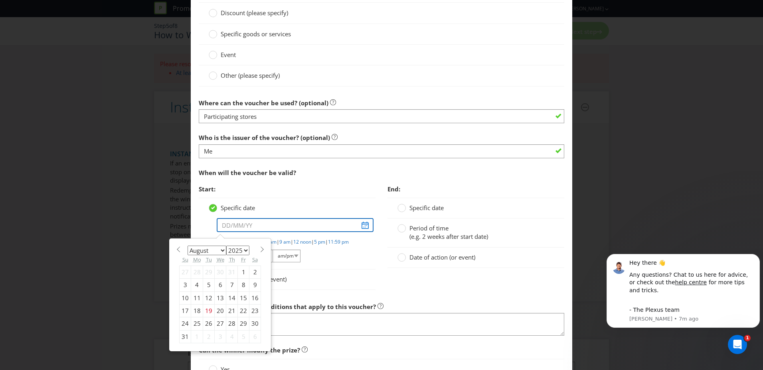
click at [263, 222] on input "text" at bounding box center [295, 225] width 157 height 14
click at [252, 309] on div "23" at bounding box center [256, 311] width 12 height 13
type input "[DATE]"
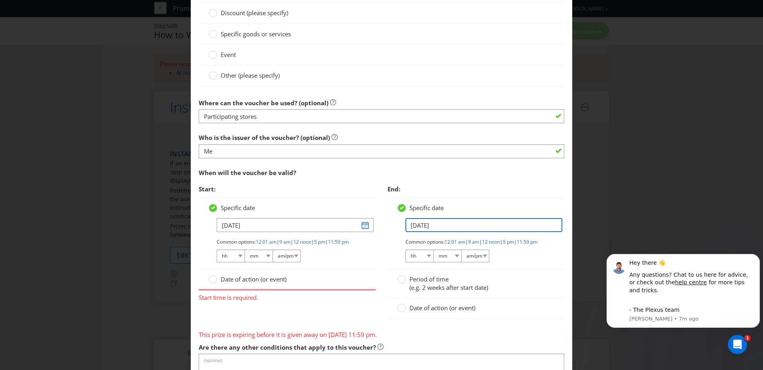
click at [429, 222] on input "[DATE]" at bounding box center [484, 225] width 157 height 14
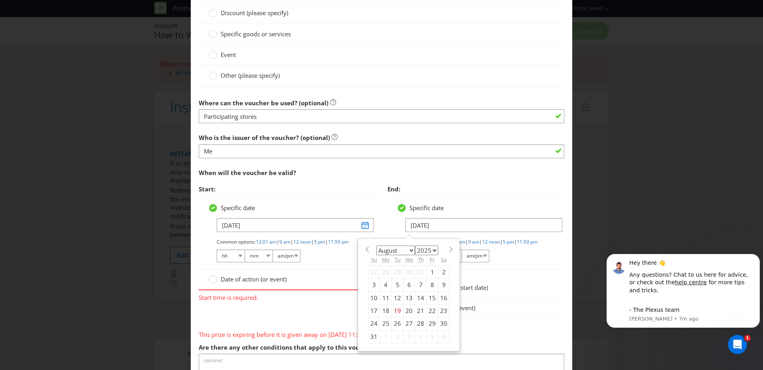
drag, startPoint x: 409, startPoint y: 250, endPoint x: 406, endPoint y: 255, distance: 5.9
click at [409, 250] on select "January February March April May June July August September October November De…" at bounding box center [395, 251] width 39 height 10
select select "10"
click at [376, 246] on select "January February March April May June July August September October November De…" at bounding box center [395, 251] width 39 height 10
click at [440, 283] on div "8" at bounding box center [444, 285] width 12 height 13
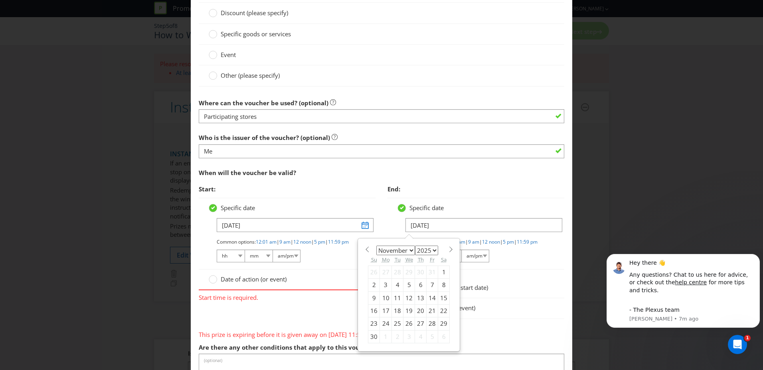
type input "[DATE]"
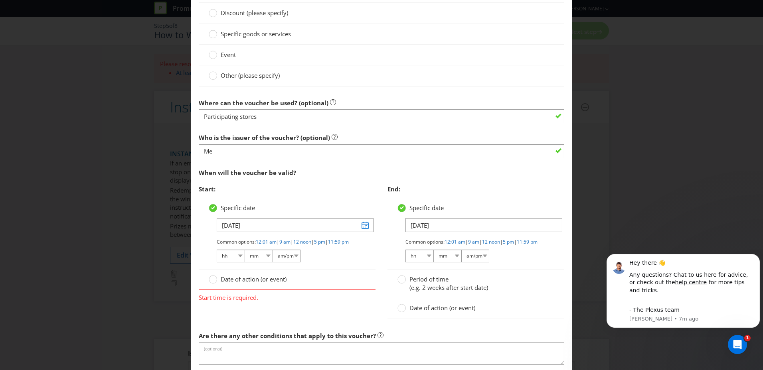
click at [370, 270] on div "Specific date [DATE] Common options: 12:01 am | 9 am | 12 noon | 5 pm | 11:59 p…" at bounding box center [287, 234] width 177 height 72
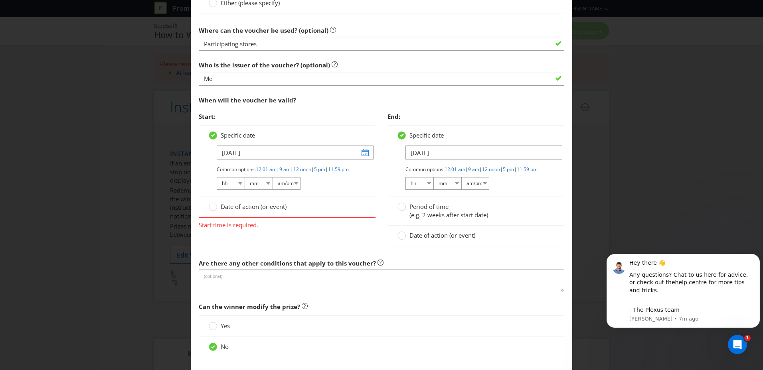
scroll to position [599, 0]
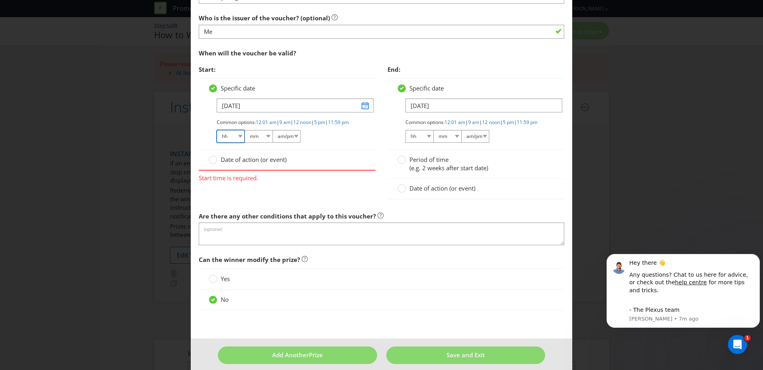
click at [227, 143] on select "hh 01 02 03 04 05 06 07 08 09 10 11 12" at bounding box center [231, 136] width 28 height 13
select select "10"
click at [217, 137] on select "hh 01 02 03 04 05 06 07 08 09 10 11 12" at bounding box center [231, 136] width 28 height 13
click at [258, 143] on select "mm 00 01 05 10 15 20 25 29 30 35 40 45 50 55 59" at bounding box center [259, 136] width 28 height 13
select select "00"
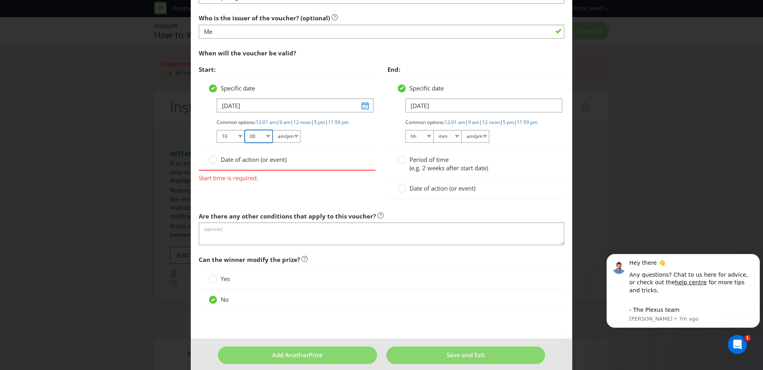
click at [245, 137] on select "mm 00 01 05 10 15 20 25 29 30 35 40 45 50 55 59" at bounding box center [259, 136] width 28 height 13
click at [281, 142] on select "am/pm am pm" at bounding box center [287, 136] width 28 height 13
click at [273, 137] on select "am/pm am pm" at bounding box center [287, 136] width 28 height 13
click at [281, 139] on select "am/pm am pm" at bounding box center [287, 136] width 28 height 13
select select "am"
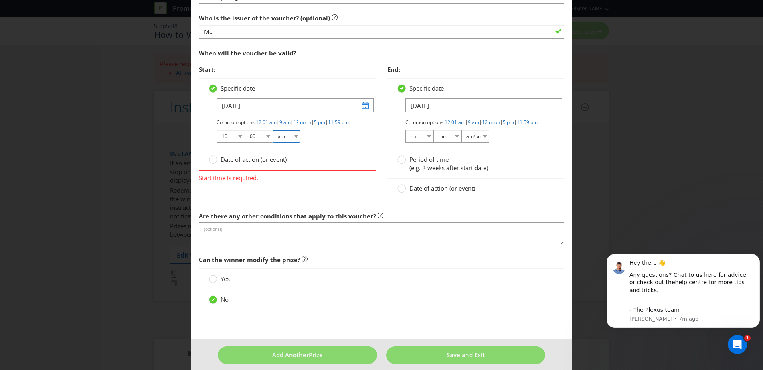
click at [273, 137] on select "am/pm am pm" at bounding box center [287, 136] width 28 height 13
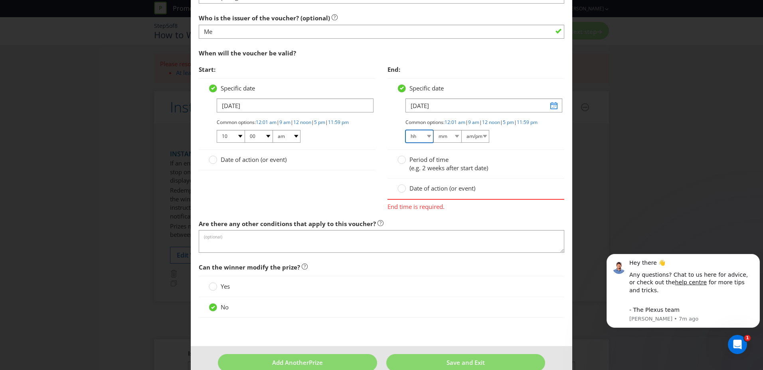
click at [415, 143] on select "hh 01 02 03 04 05 06 07 08 09 10 11 12" at bounding box center [420, 136] width 28 height 13
click at [406, 137] on select "hh 01 02 03 04 05 06 07 08 09 10 11 12" at bounding box center [420, 136] width 28 height 13
click at [418, 143] on select "hh 01 02 03 04 05 06 07 08 09 10 11 12" at bounding box center [420, 136] width 28 height 13
click at [413, 143] on select "hh 01 02 03 04 05 06 07 08 09 10 11 12" at bounding box center [420, 136] width 28 height 13
click at [426, 143] on select "hh 01 02 03 04 05 06 07 08 09 10 11 12" at bounding box center [420, 136] width 28 height 13
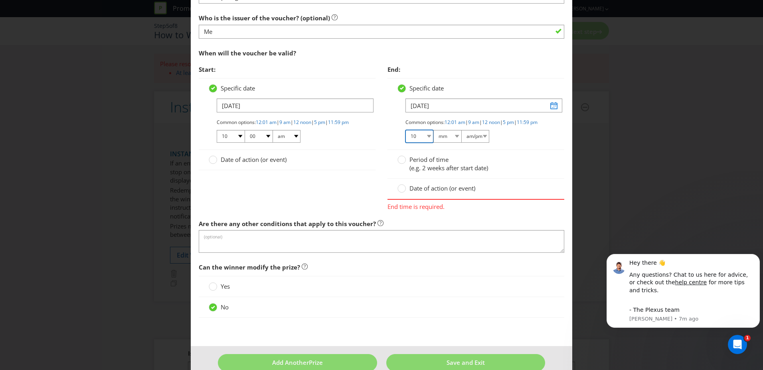
select select "05"
click at [406, 137] on select "hh 01 02 03 04 05 06 07 08 09 10 11 12" at bounding box center [420, 136] width 28 height 13
click at [441, 143] on select "mm 00 01 05 10 15 20 25 29 30 35 40 45 50 55 59" at bounding box center [448, 136] width 28 height 13
select select "00"
click at [434, 137] on select "mm 00 01 05 10 15 20 25 29 30 35 40 45 50 55 59" at bounding box center [448, 136] width 28 height 13
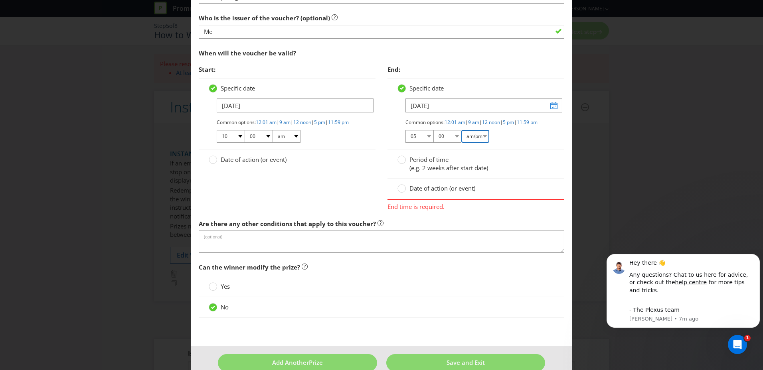
click at [469, 142] on select "am/pm am pm" at bounding box center [476, 136] width 28 height 13
select select "pm"
click at [462, 137] on select "am/pm am pm" at bounding box center [476, 136] width 28 height 13
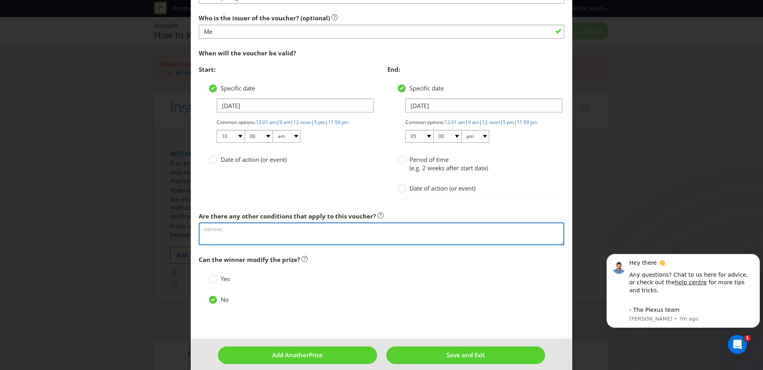
click at [321, 241] on textarea at bounding box center [382, 234] width 366 height 23
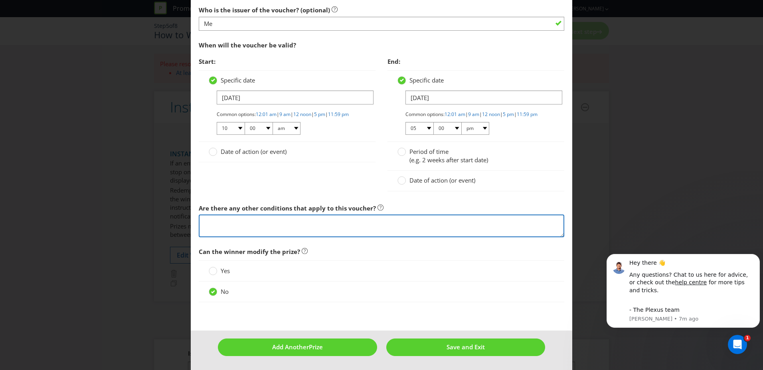
scroll to position [614, 0]
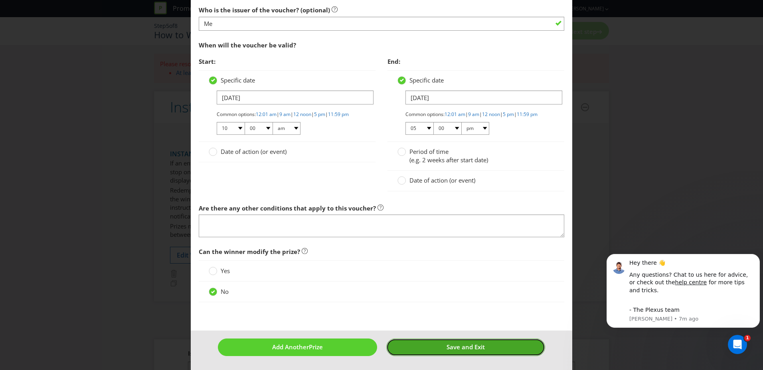
click at [454, 349] on span "Save and Exit" at bounding box center [466, 347] width 38 height 8
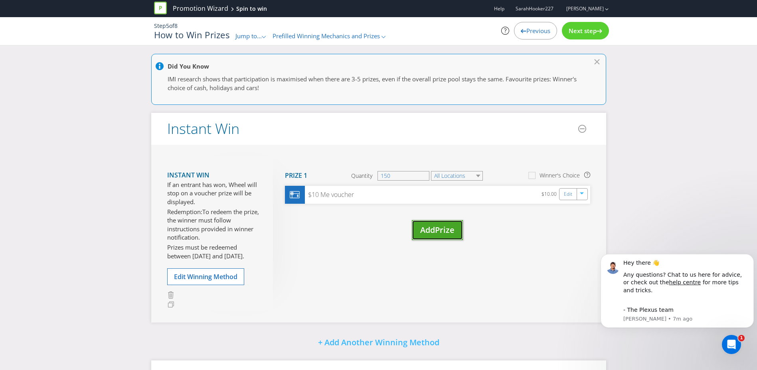
click at [435, 231] on span "Add" at bounding box center [427, 230] width 15 height 11
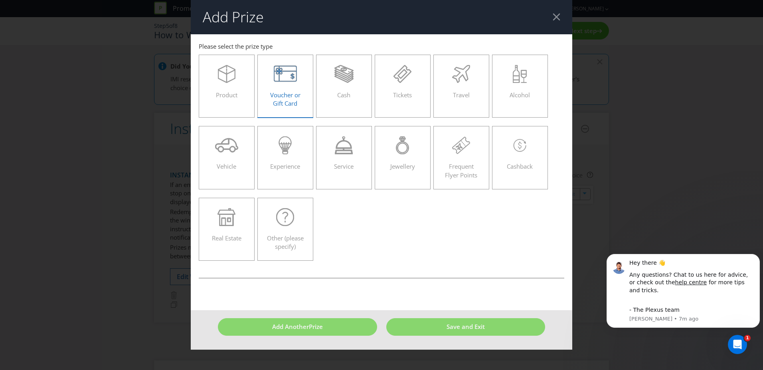
click at [298, 97] on span "Voucher or Gift Card" at bounding box center [285, 99] width 30 height 16
click at [0, 0] on input "Voucher or Gift Card" at bounding box center [0, 0] width 0 height 0
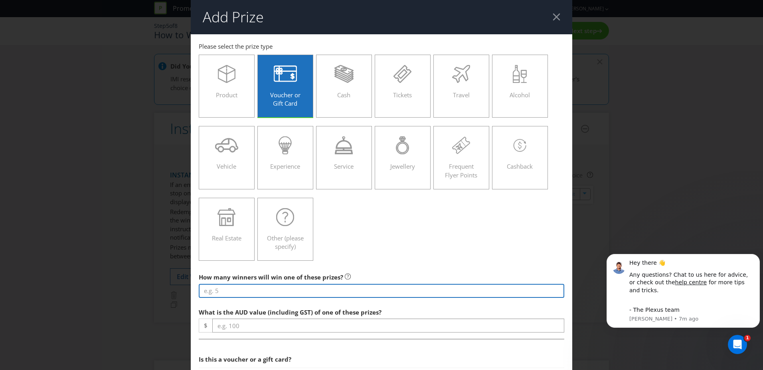
click at [291, 289] on input "number" at bounding box center [382, 291] width 366 height 14
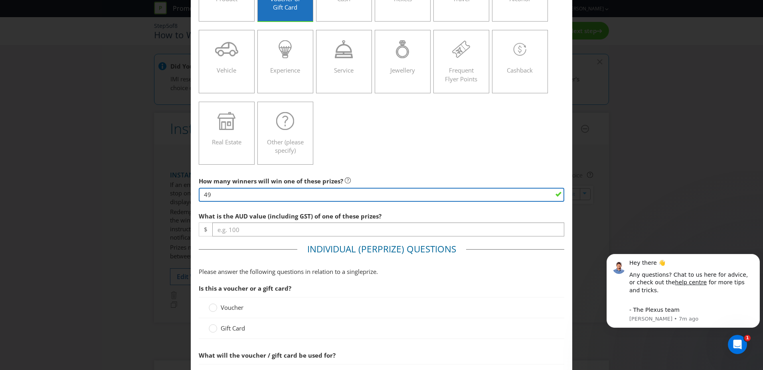
scroll to position [120, 0]
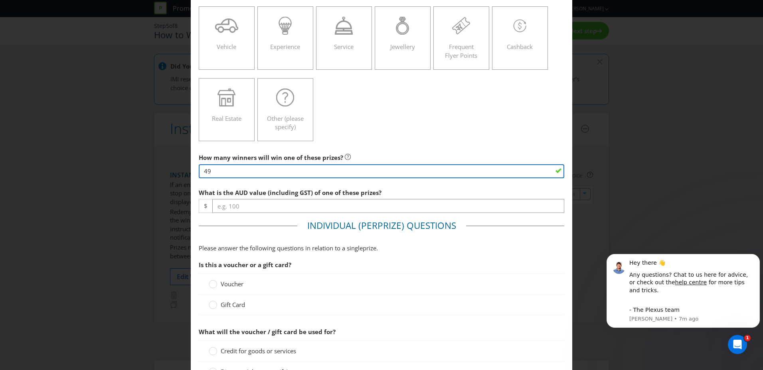
type input "49"
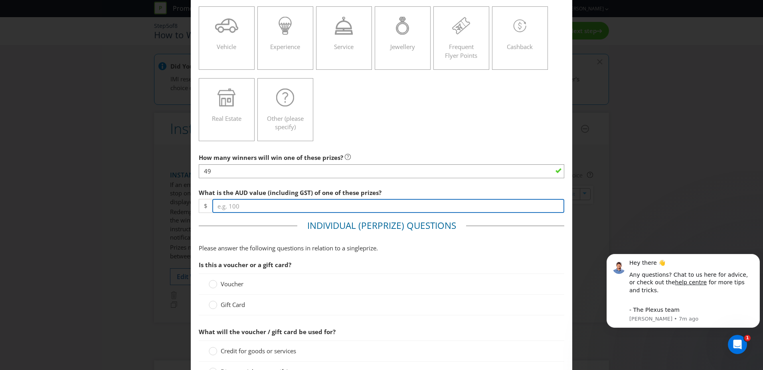
click at [253, 207] on input "number" at bounding box center [388, 206] width 352 height 14
type input "20"
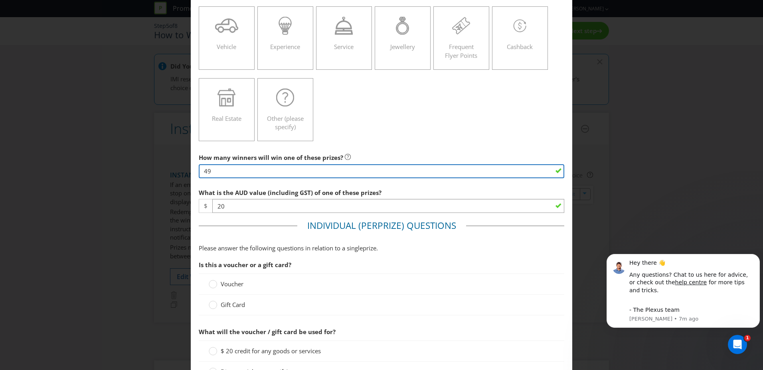
drag, startPoint x: 217, startPoint y: 170, endPoint x: 189, endPoint y: 173, distance: 27.7
click at [191, 173] on main "Victoria Please select the prize type Product Voucher or Gift Card Cash Tickets…" at bounding box center [382, 341] width 382 height 853
type input "50"
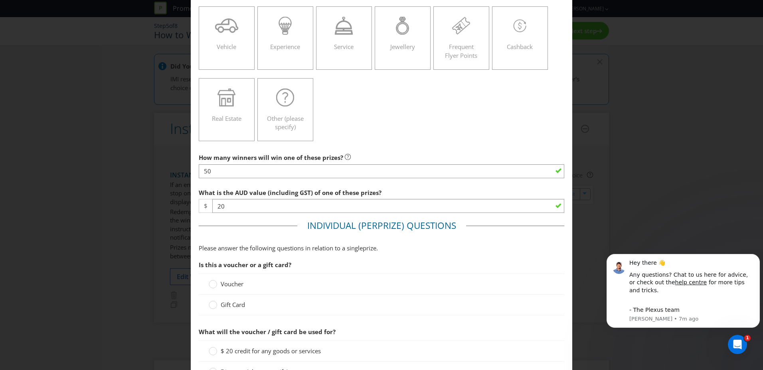
click at [218, 282] on label "Voucher" at bounding box center [227, 284] width 36 height 8
click at [0, 0] on input "Voucher" at bounding box center [0, 0] width 0 height 0
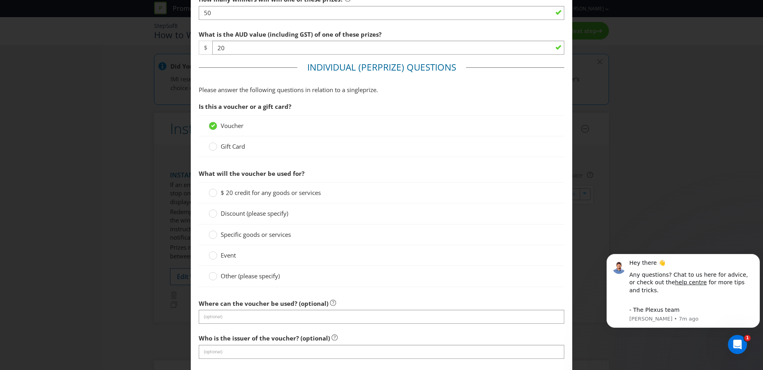
scroll to position [279, 0]
click at [209, 194] on icon at bounding box center [213, 192] width 8 height 8
click at [0, 0] on input "$ 20 credit for any goods or services" at bounding box center [0, 0] width 0 height 0
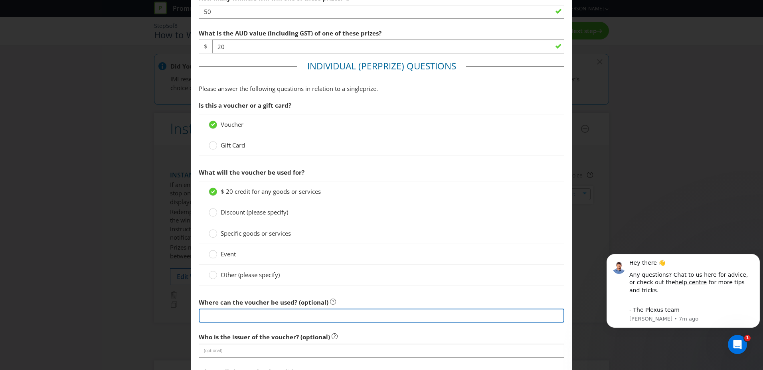
click at [297, 311] on input "text" at bounding box center [382, 316] width 366 height 14
type input "Participating stores"
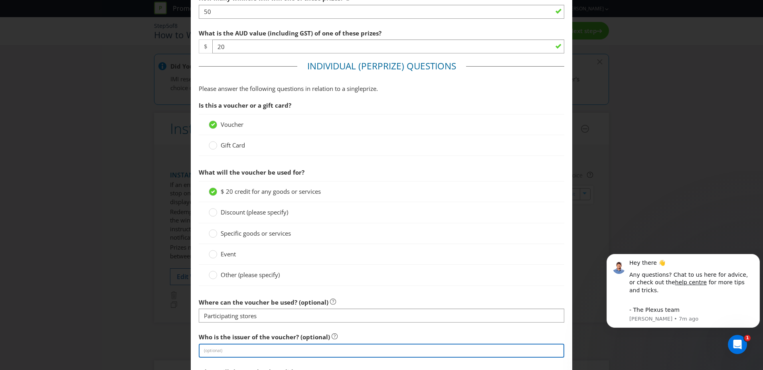
type input "Me"
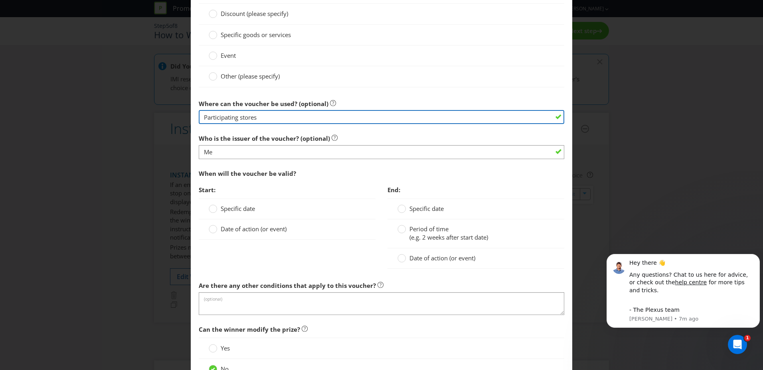
scroll to position [479, 0]
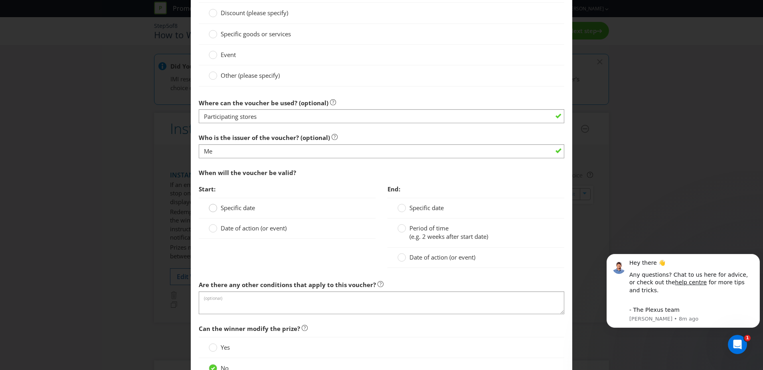
click at [213, 211] on circle at bounding box center [213, 208] width 8 height 8
click at [0, 0] on input "Specific date" at bounding box center [0, 0] width 0 height 0
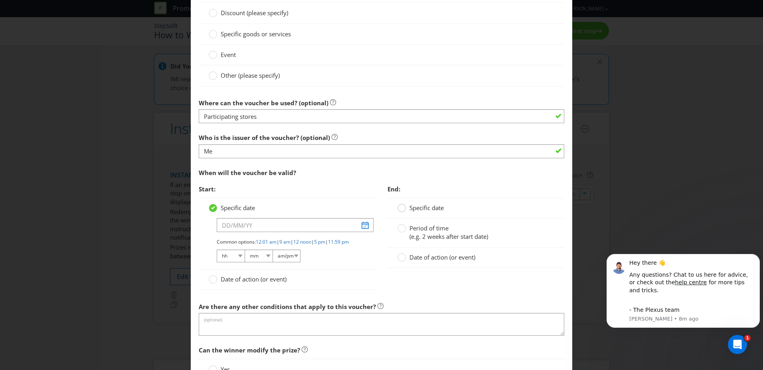
click at [400, 208] on div at bounding box center [402, 206] width 4 height 4
click at [0, 0] on input "Specific date" at bounding box center [0, 0] width 0 height 0
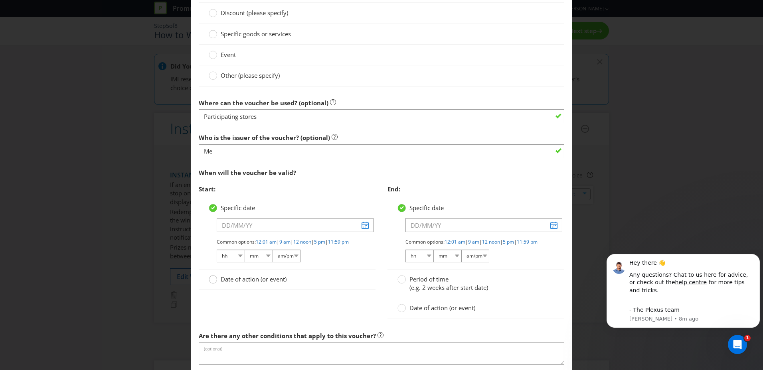
click at [212, 279] on div at bounding box center [213, 277] width 4 height 4
click at [0, 0] on input "Date of action (or event)" at bounding box center [0, 0] width 0 height 0
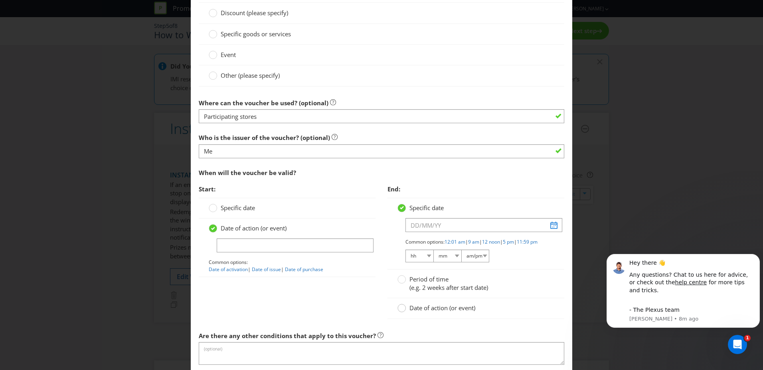
click at [401, 313] on circle at bounding box center [402, 309] width 8 height 8
click at [0, 0] on input "Date of action (or event)" at bounding box center [0, 0] width 0 height 0
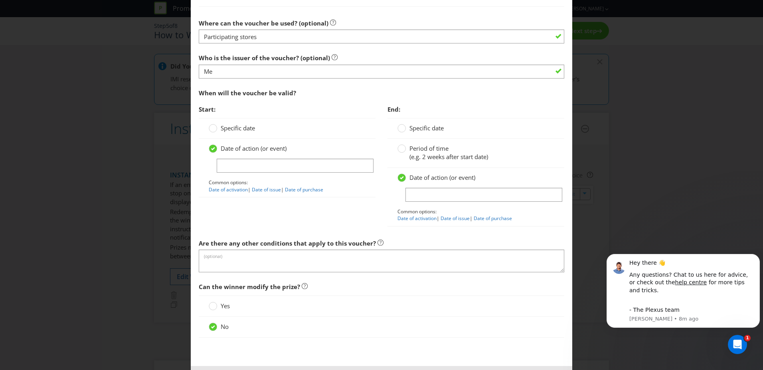
scroll to position [594, 0]
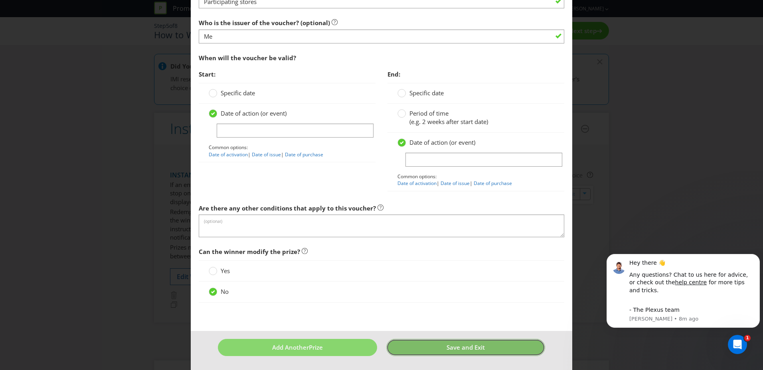
click at [452, 346] on span "Save and Exit" at bounding box center [466, 348] width 38 height 8
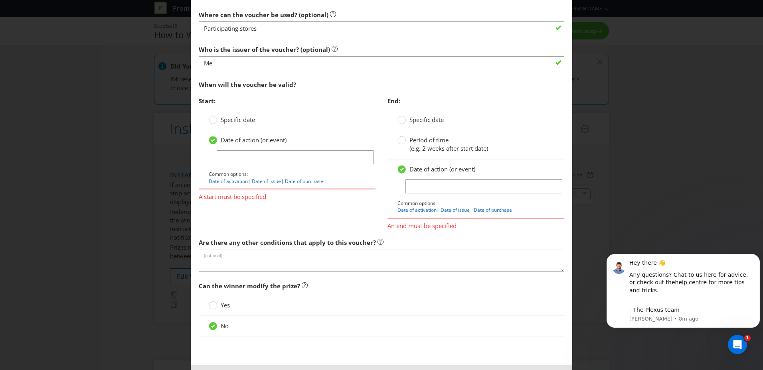
scroll to position [599, 0]
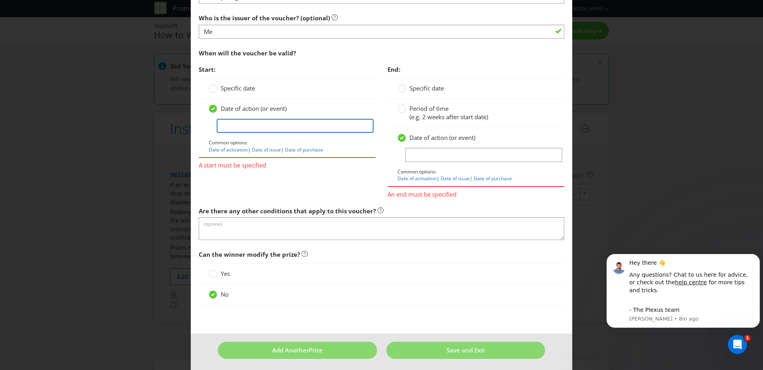
click at [234, 131] on input "text" at bounding box center [295, 126] width 157 height 14
click at [271, 125] on input "text" at bounding box center [295, 126] width 157 height 14
type input "[DATE]"
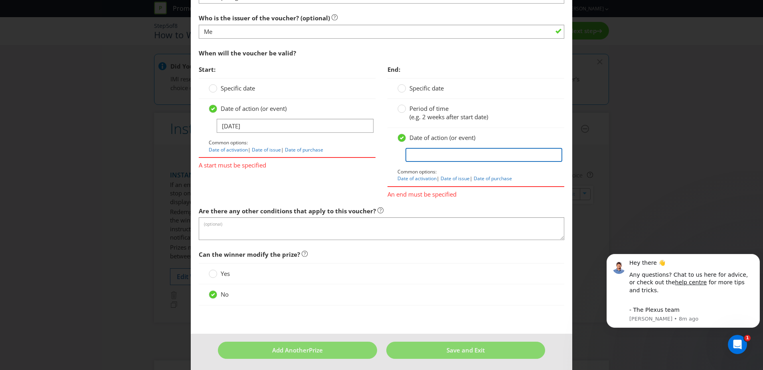
click at [428, 151] on input "text" at bounding box center [484, 155] width 157 height 14
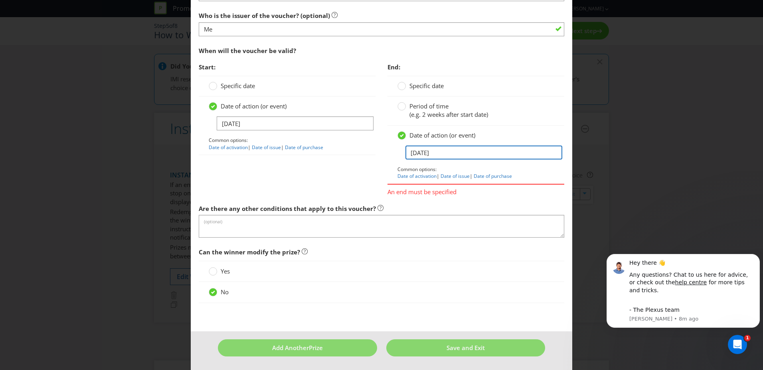
scroll to position [602, 0]
type input "[DATE]"
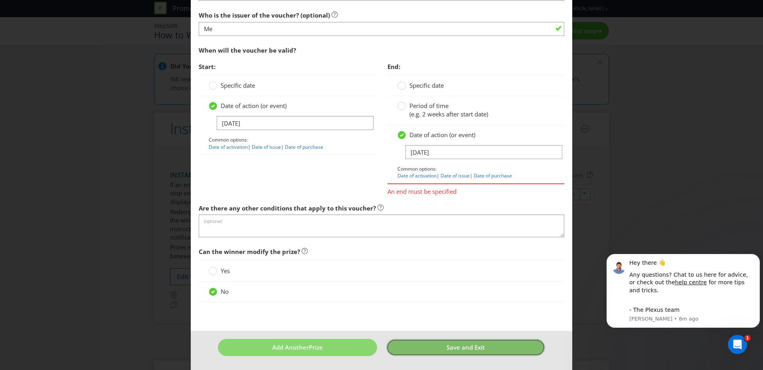
click at [456, 351] on span "Save and Exit" at bounding box center [466, 348] width 38 height 8
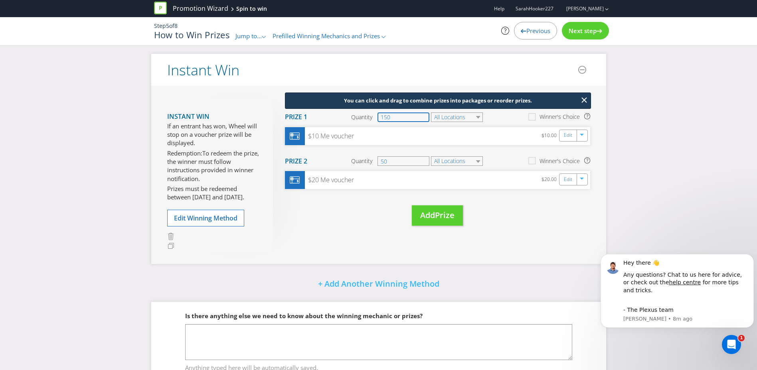
click at [394, 116] on input "150" at bounding box center [404, 118] width 52 height 10
type input "1"
type input "50"
click at [457, 220] on button "Add Prize" at bounding box center [437, 216] width 51 height 20
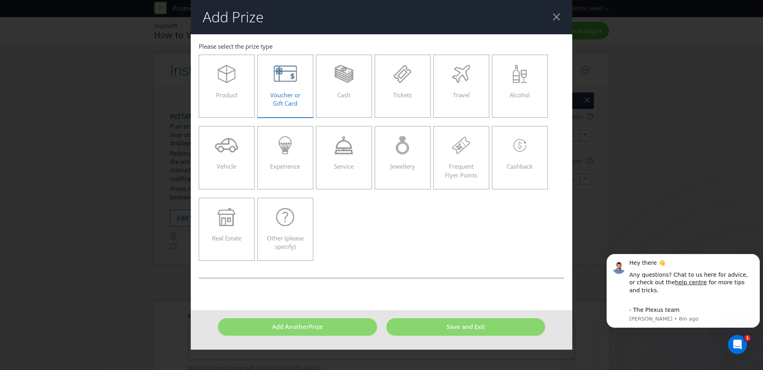
click at [290, 91] on span "Voucher or Gift Card" at bounding box center [285, 99] width 30 height 16
click at [0, 0] on input "Voucher or Gift Card" at bounding box center [0, 0] width 0 height 0
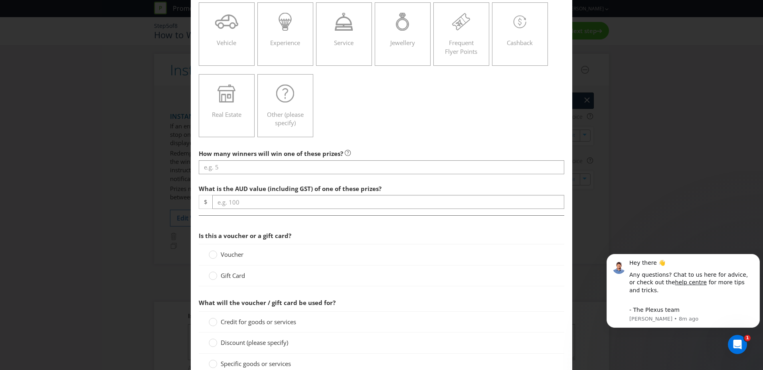
scroll to position [160, 0]
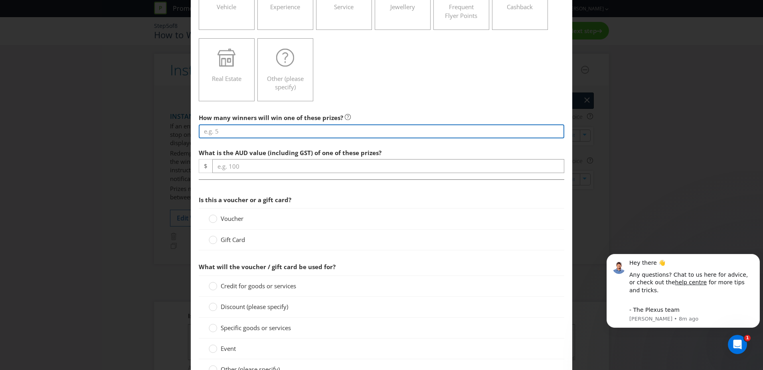
click at [216, 132] on input "number" at bounding box center [382, 132] width 366 height 14
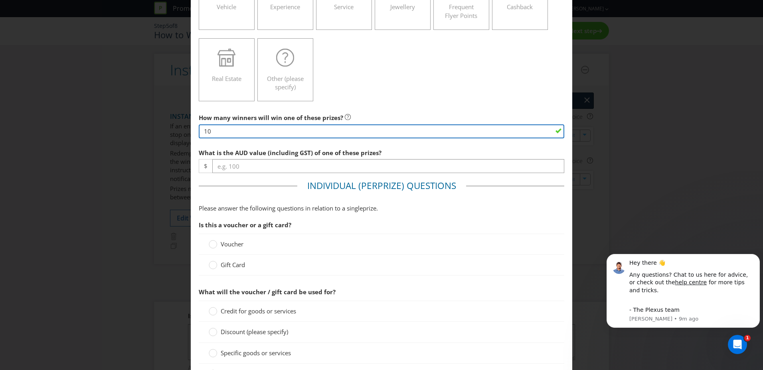
type input "10"
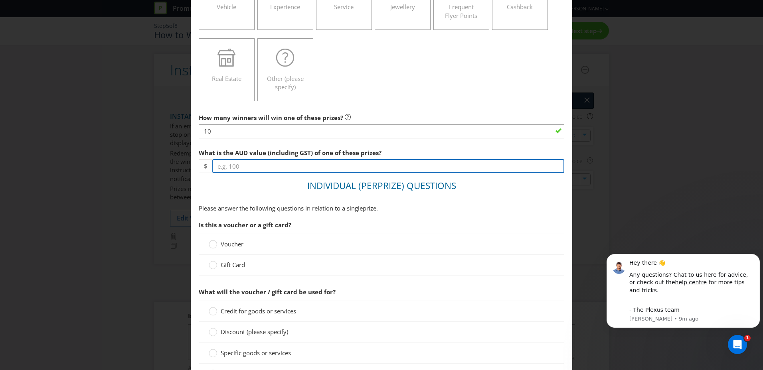
click at [228, 171] on input "number" at bounding box center [388, 166] width 352 height 14
type input "50"
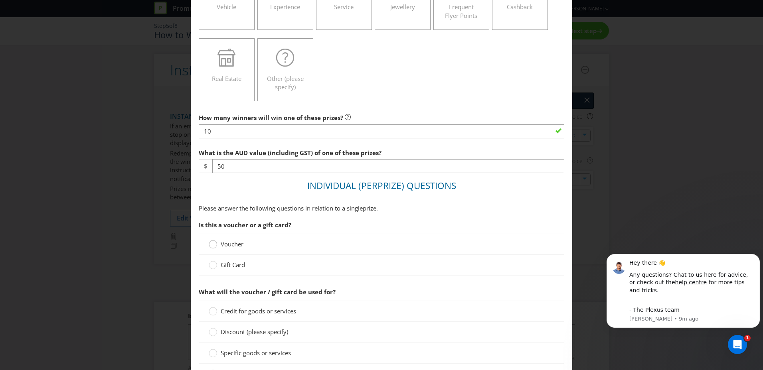
click at [209, 244] on circle at bounding box center [213, 244] width 8 height 8
click at [0, 0] on input "Voucher" at bounding box center [0, 0] width 0 height 0
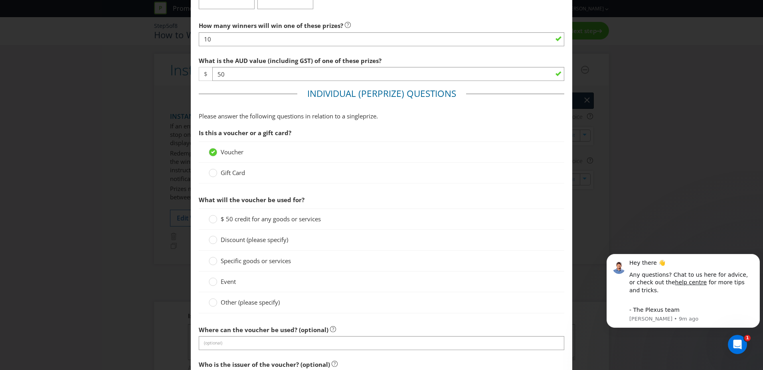
scroll to position [319, 0]
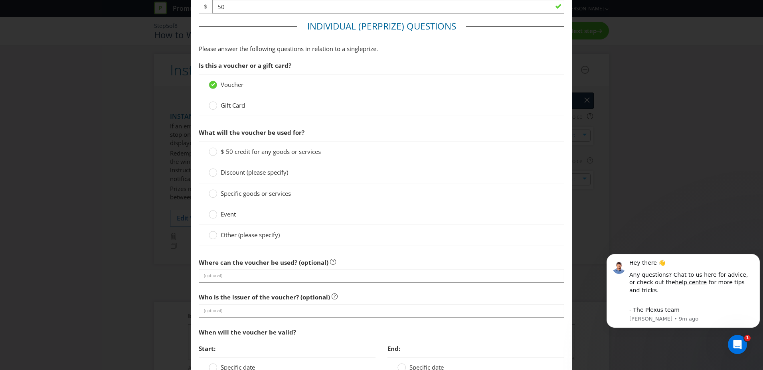
click at [207, 149] on div "$ 50 credit for any goods or services" at bounding box center [382, 151] width 366 height 21
click at [211, 155] on circle at bounding box center [213, 152] width 8 height 8
click at [0, 0] on input "$ 50 credit for any goods or services" at bounding box center [0, 0] width 0 height 0
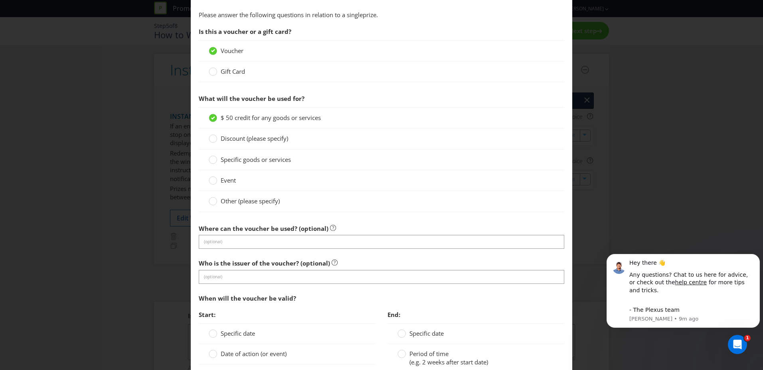
scroll to position [399, 0]
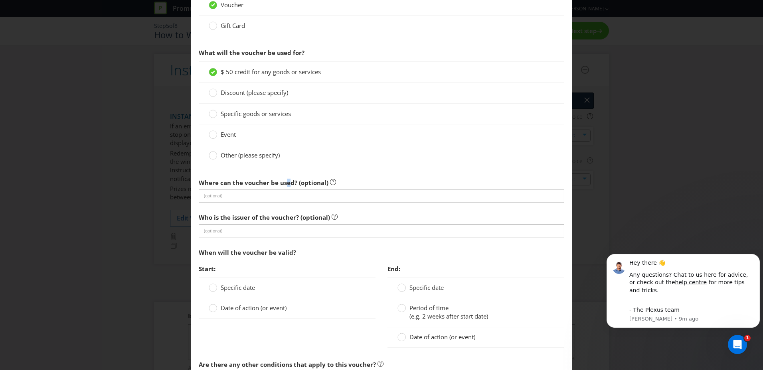
click at [283, 180] on label "Where can the voucher be used? (optional)" at bounding box center [267, 181] width 137 height 12
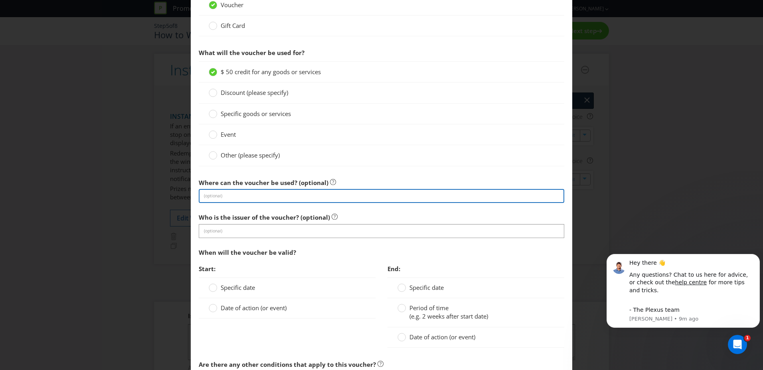
drag, startPoint x: 283, startPoint y: 180, endPoint x: 279, endPoint y: 191, distance: 11.0
click at [279, 191] on input "text" at bounding box center [382, 196] width 366 height 14
type input "Participating stores"
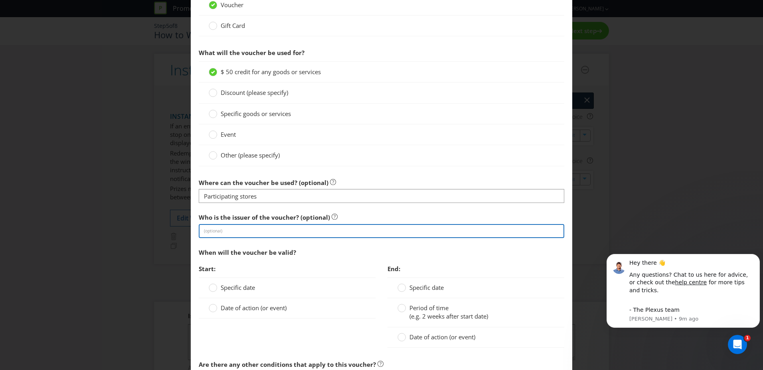
type input "Me"
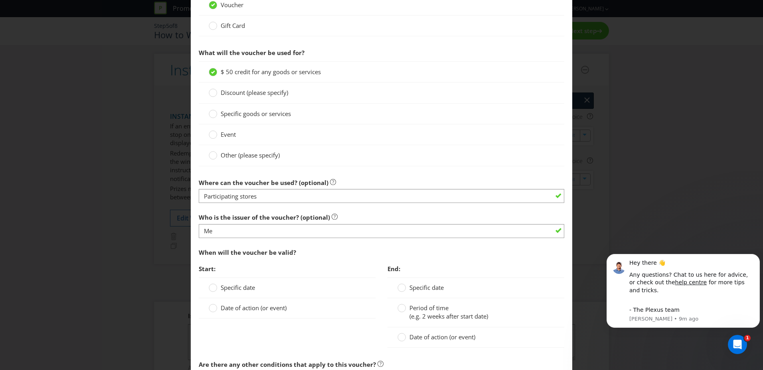
click at [334, 277] on span "Start:" at bounding box center [287, 269] width 177 height 16
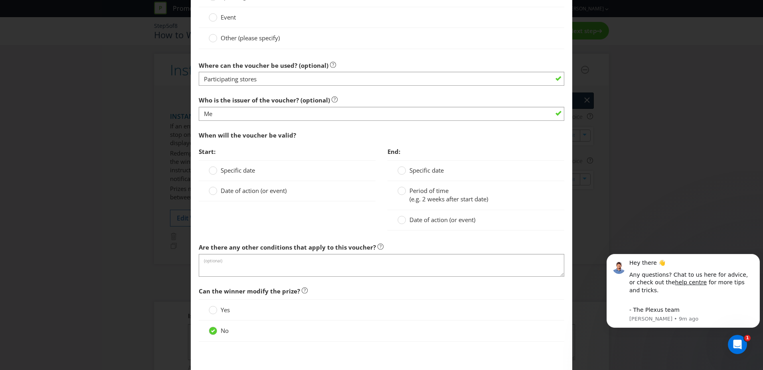
scroll to position [556, 0]
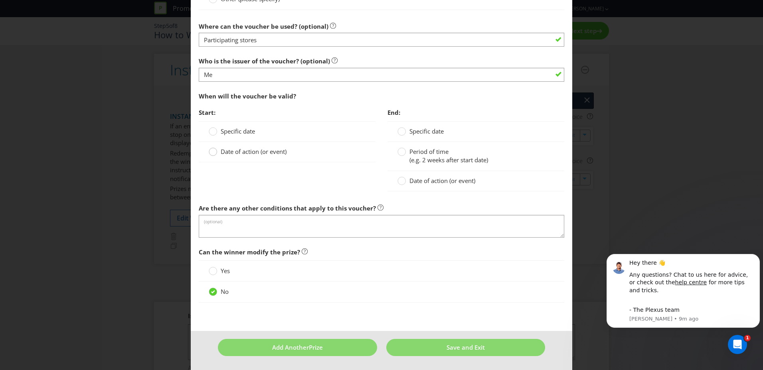
click at [211, 151] on div at bounding box center [213, 149] width 4 height 4
click at [0, 0] on input "Date of action (or event)" at bounding box center [0, 0] width 0 height 0
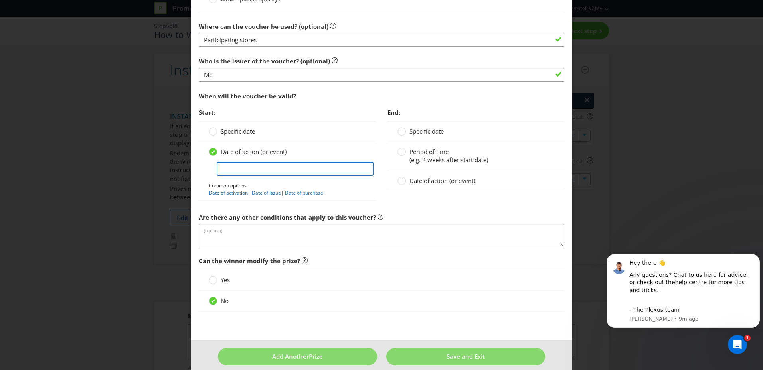
click at [255, 168] on input "text" at bounding box center [295, 169] width 157 height 14
type input "0"
type input "[DATE]"
click at [398, 180] on circle at bounding box center [402, 181] width 8 height 8
click at [0, 0] on input "Date of action (or event)" at bounding box center [0, 0] width 0 height 0
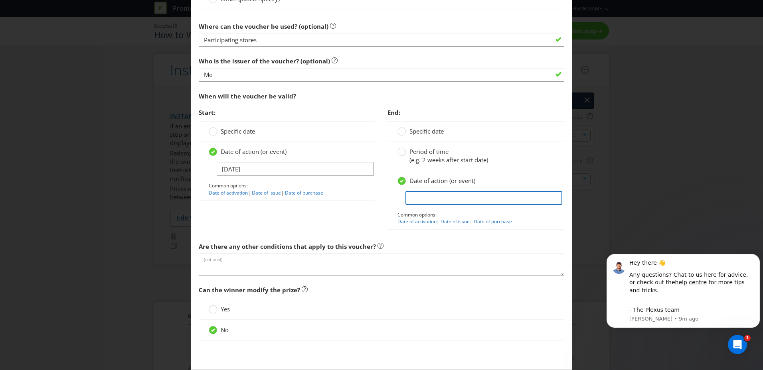
click at [415, 197] on input "text" at bounding box center [484, 198] width 157 height 14
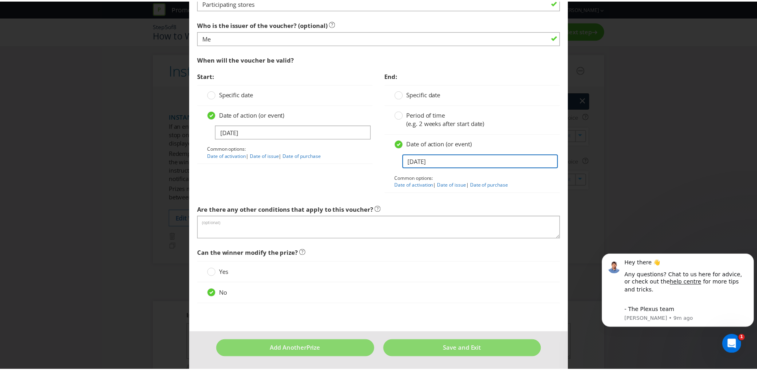
scroll to position [594, 0]
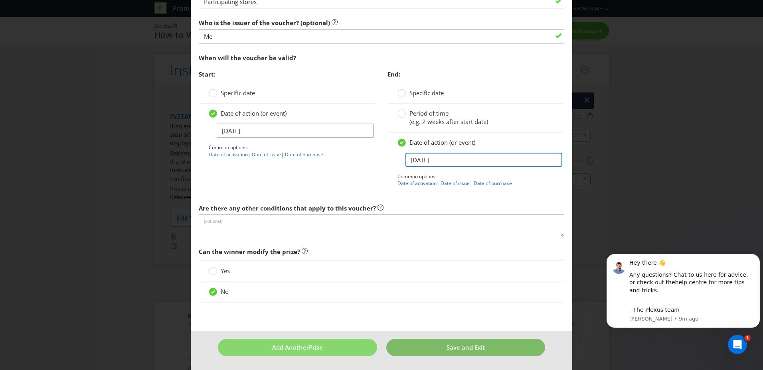
type input "[DATE]"
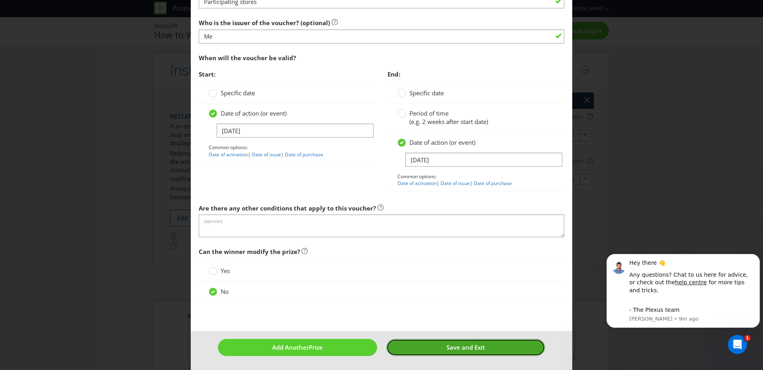
click at [460, 348] on span "Save and Exit" at bounding box center [466, 348] width 38 height 8
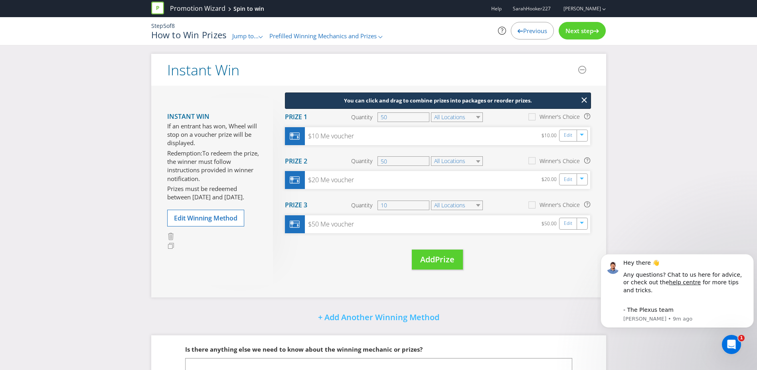
click at [578, 33] on span "Next step" at bounding box center [580, 31] width 28 height 8
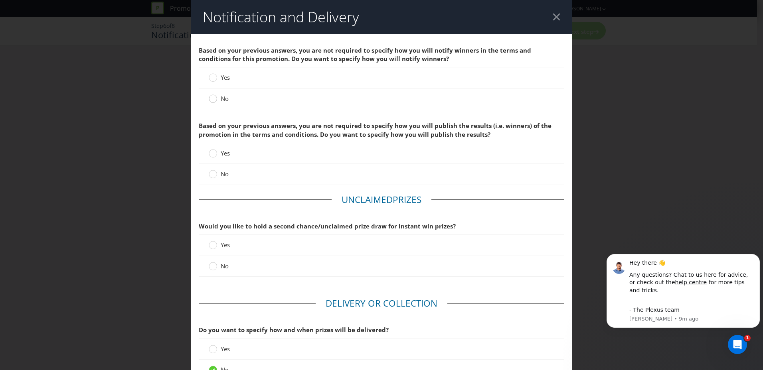
click at [211, 98] on div at bounding box center [213, 96] width 4 height 4
click at [0, 0] on input "No" at bounding box center [0, 0] width 0 height 0
click at [284, 107] on div "No" at bounding box center [382, 99] width 366 height 21
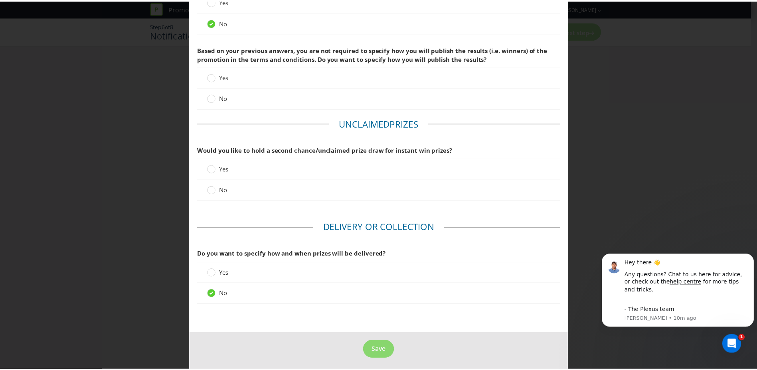
scroll to position [79, 0]
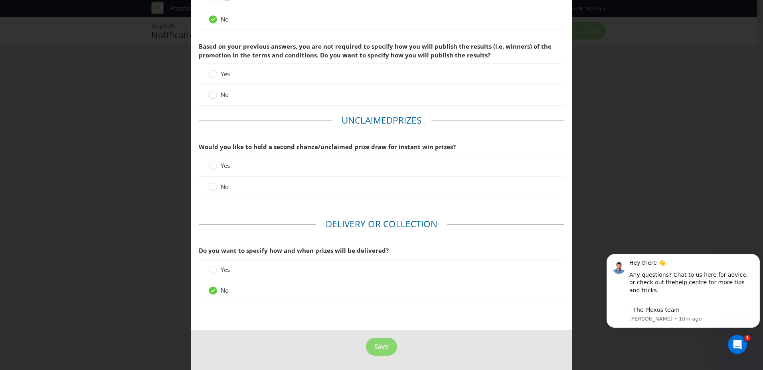
click at [210, 95] on circle at bounding box center [213, 95] width 8 height 8
click at [0, 0] on input "No" at bounding box center [0, 0] width 0 height 0
click at [210, 190] on circle at bounding box center [213, 187] width 8 height 8
click at [0, 0] on input "No" at bounding box center [0, 0] width 0 height 0
click at [377, 343] on span "Save" at bounding box center [381, 347] width 14 height 9
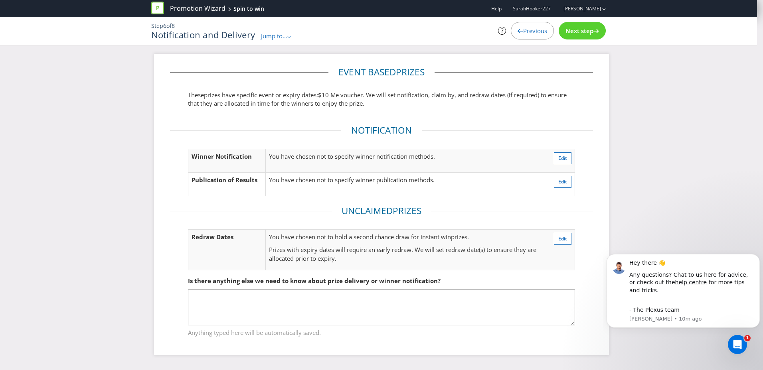
click at [587, 28] on span "Next step" at bounding box center [580, 31] width 28 height 8
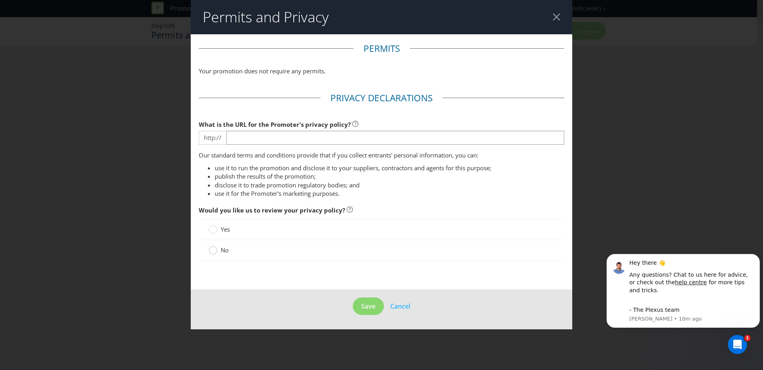
click at [214, 252] on circle at bounding box center [213, 251] width 8 height 8
click at [0, 0] on input "No" at bounding box center [0, 0] width 0 height 0
click at [370, 308] on span "Save" at bounding box center [368, 306] width 14 height 9
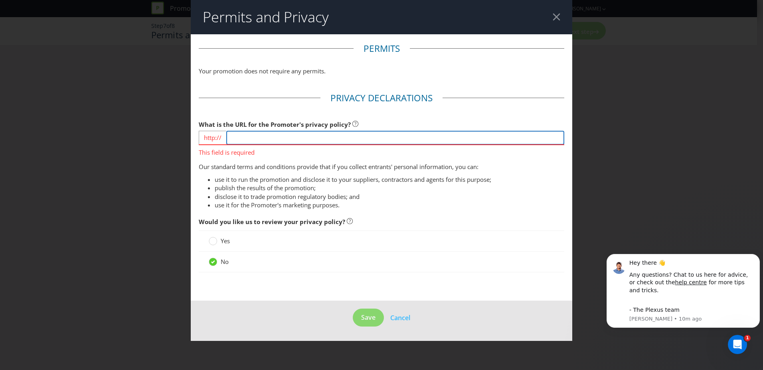
click at [255, 139] on input "text" at bounding box center [395, 138] width 338 height 14
type input "[DOMAIN_NAME]"
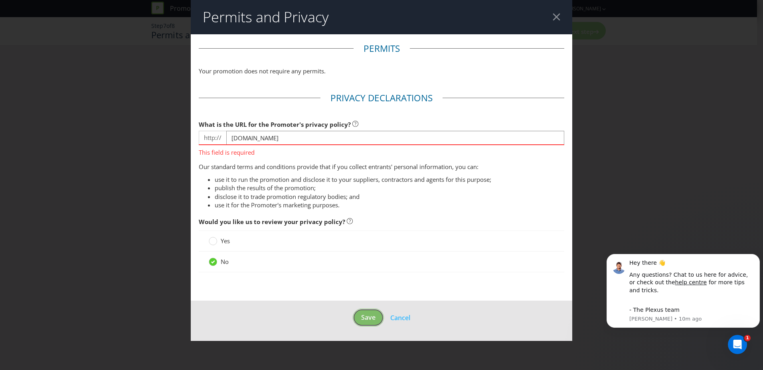
click at [369, 319] on footer "Save Cancel" at bounding box center [382, 321] width 382 height 40
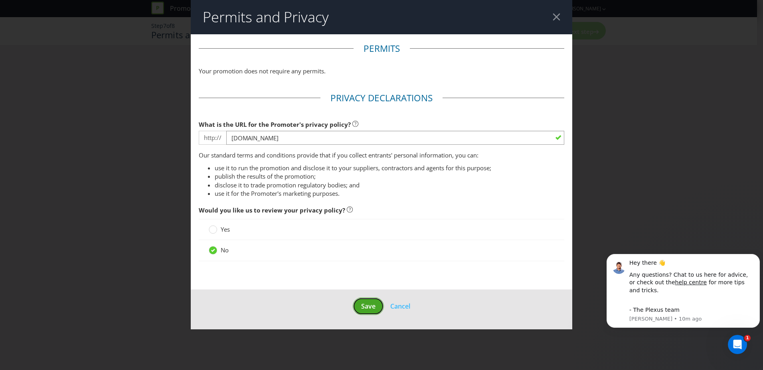
click at [368, 307] on span "Save" at bounding box center [368, 306] width 14 height 9
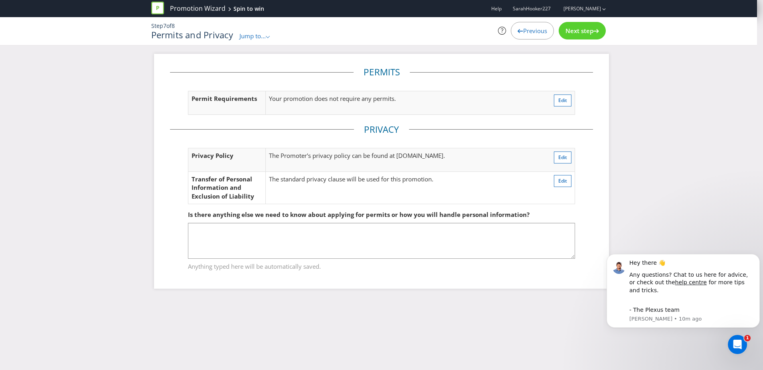
click at [582, 32] on span "Next step" at bounding box center [580, 31] width 28 height 8
